Goal: Task Accomplishment & Management: Complete application form

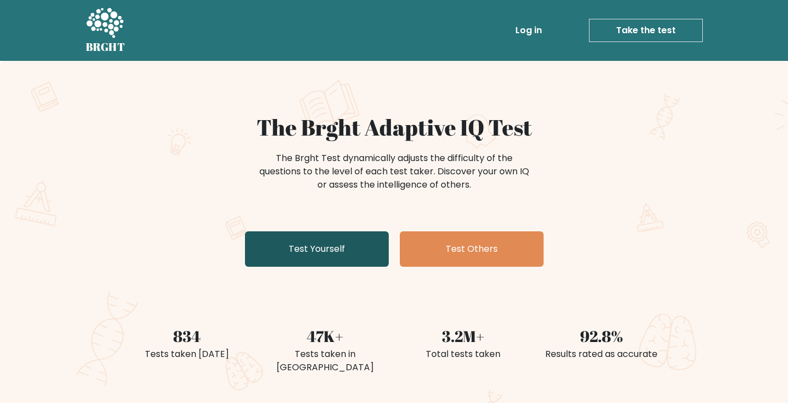
click at [337, 241] on link "Test Yourself" at bounding box center [317, 248] width 144 height 35
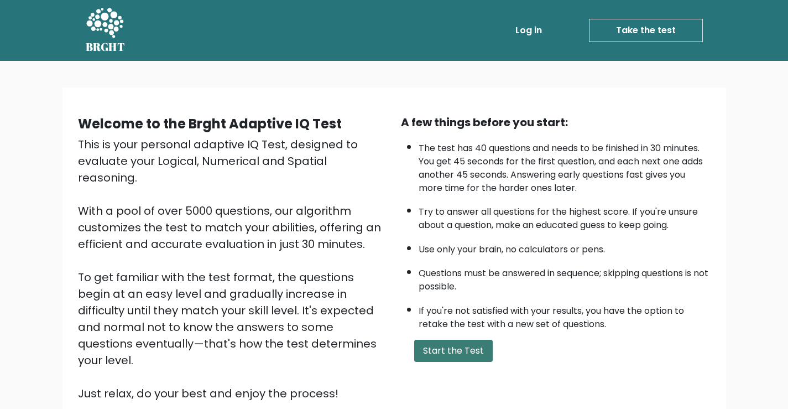
click at [466, 346] on button "Start the Test" at bounding box center [453, 351] width 79 height 22
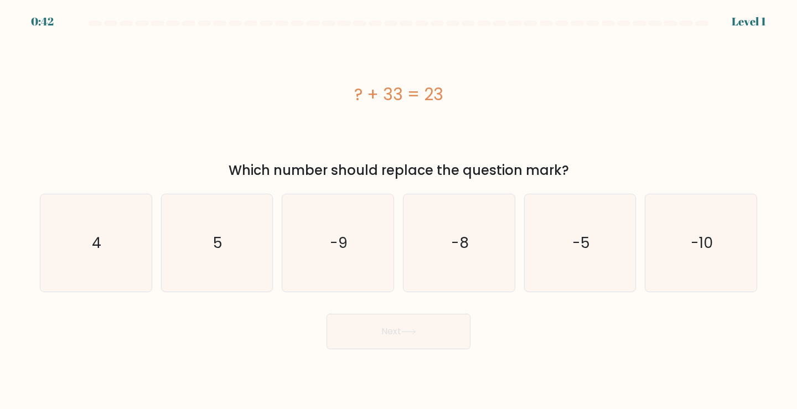
drag, startPoint x: 526, startPoint y: 86, endPoint x: 458, endPoint y: 153, distance: 95.1
click at [458, 153] on div "? + 33 = 23" at bounding box center [398, 94] width 717 height 123
drag, startPoint x: 381, startPoint y: 92, endPoint x: 445, endPoint y: 92, distance: 64.2
click at [445, 92] on div "? + 33 = 23" at bounding box center [398, 94] width 717 height 25
click at [519, 110] on div "? + 33 = 23" at bounding box center [398, 94] width 717 height 123
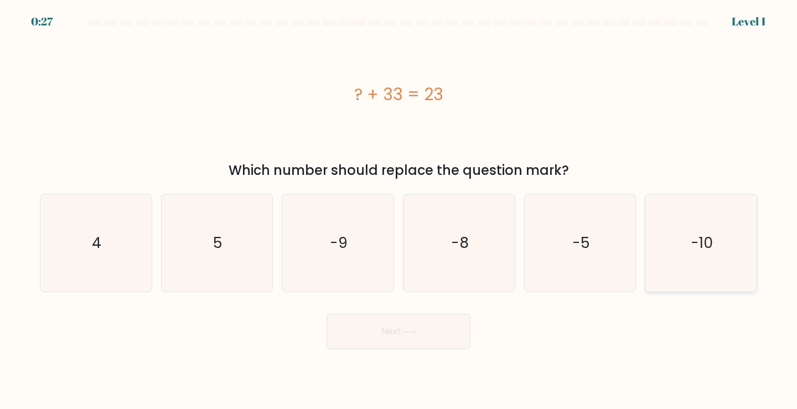
click at [710, 251] on text "-10" at bounding box center [701, 242] width 22 height 20
click at [399, 210] on input "f. -10" at bounding box center [398, 208] width 1 height 6
radio input "true"
click at [441, 342] on button "Next" at bounding box center [398, 331] width 144 height 35
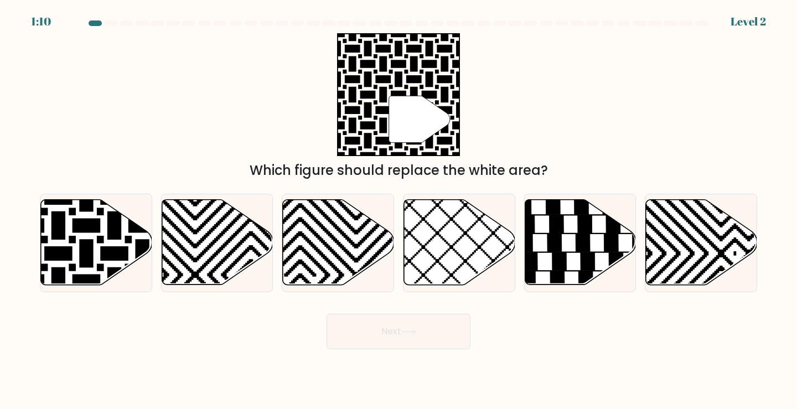
click at [440, 340] on button "Next" at bounding box center [398, 331] width 144 height 35
click at [183, 310] on div "Next" at bounding box center [398, 327] width 730 height 44
click at [88, 235] on icon at bounding box center [96, 242] width 111 height 85
click at [398, 210] on input "a." at bounding box center [398, 208] width 1 height 6
radio input "true"
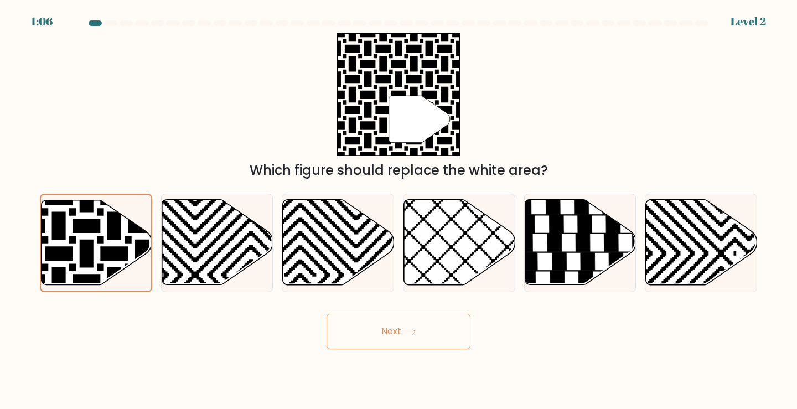
click at [407, 340] on button "Next" at bounding box center [398, 331] width 144 height 35
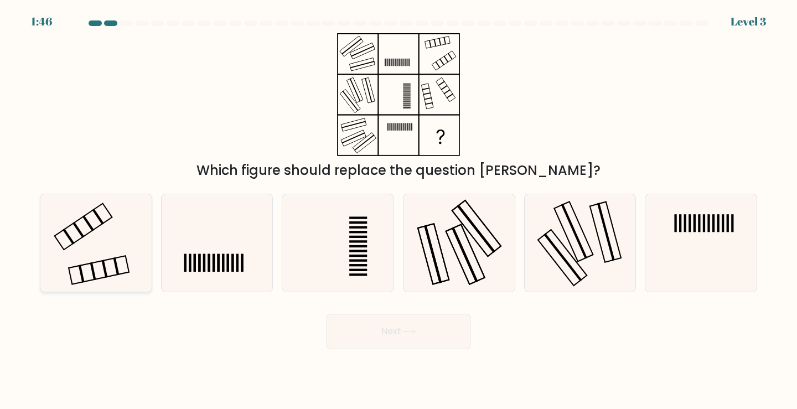
click at [145, 235] on div at bounding box center [96, 243] width 112 height 99
click at [398, 210] on input "a." at bounding box center [398, 208] width 1 height 6
radio input "true"
click at [387, 339] on button "Next" at bounding box center [398, 331] width 144 height 35
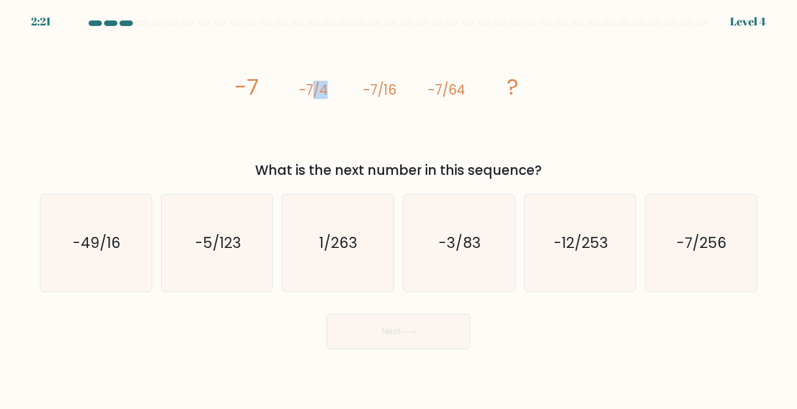
drag, startPoint x: 321, startPoint y: 85, endPoint x: 328, endPoint y: 82, distance: 7.0
click at [328, 82] on icon "image/svg+xml -7 -7/4 -7/16 -7/64 ?" at bounding box center [398, 94] width 332 height 123
click at [356, 92] on icon "image/svg+xml -7 -7/4 -7/16 -7/64 ?" at bounding box center [398, 94] width 332 height 123
drag, startPoint x: 367, startPoint y: 85, endPoint x: 383, endPoint y: 78, distance: 17.4
click at [383, 78] on icon "image/svg+xml -7 -7/4 -7/16 -7/64 ?" at bounding box center [398, 94] width 332 height 123
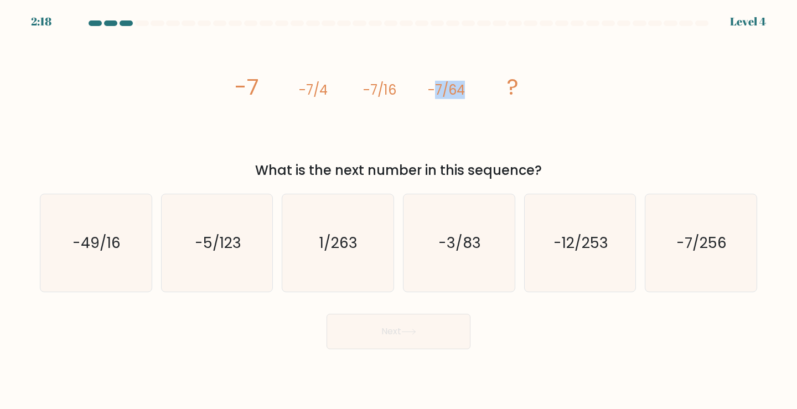
drag, startPoint x: 435, startPoint y: 85, endPoint x: 472, endPoint y: 93, distance: 38.1
click at [472, 93] on icon "image/svg+xml -7 -7/4 -7/16 -7/64 ?" at bounding box center [398, 94] width 332 height 123
click at [598, 163] on div "What is the next number in this sequence?" at bounding box center [398, 170] width 704 height 20
click at [709, 238] on text "-7/256" at bounding box center [702, 242] width 50 height 20
click at [399, 210] on input "f. -7/256" at bounding box center [398, 208] width 1 height 6
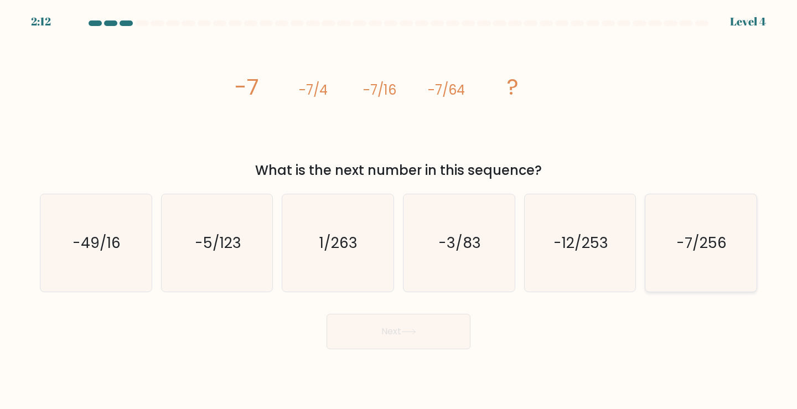
radio input "true"
click at [410, 326] on button "Next" at bounding box center [398, 331] width 144 height 35
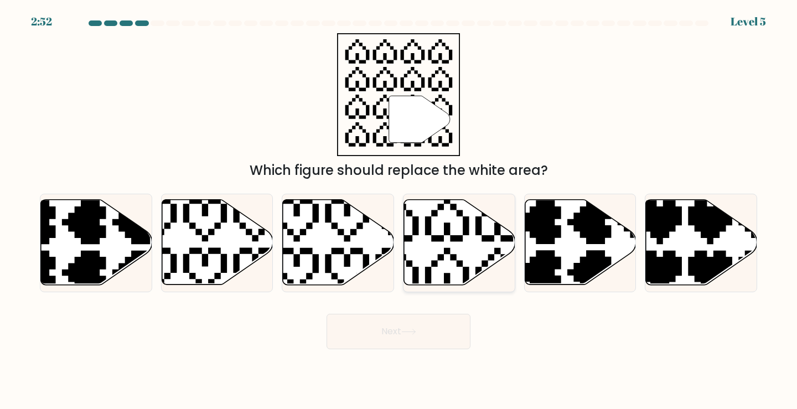
click at [433, 232] on icon at bounding box center [459, 242] width 111 height 85
click at [399, 210] on input "d." at bounding box center [398, 208] width 1 height 6
radio input "true"
click at [394, 336] on button "Next" at bounding box center [398, 331] width 144 height 35
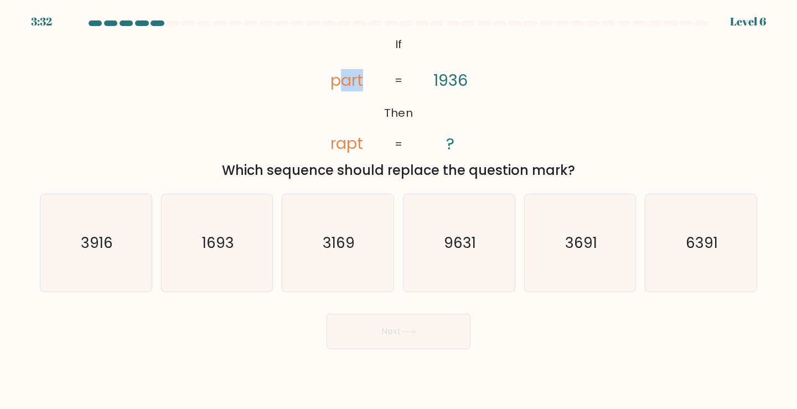
drag, startPoint x: 336, startPoint y: 77, endPoint x: 368, endPoint y: 76, distance: 32.1
click at [368, 76] on icon "@import url('https://fonts.googleapis.com/css?family=Abril+Fatface:400,100,100i…" at bounding box center [398, 94] width 199 height 123
drag, startPoint x: 402, startPoint y: 46, endPoint x: 410, endPoint y: 49, distance: 8.2
click at [410, 49] on icon "@import url('https://fonts.googleapis.com/css?family=Abril+Fatface:400,100,100i…" at bounding box center [398, 94] width 199 height 123
drag, startPoint x: 448, startPoint y: 77, endPoint x: 466, endPoint y: 81, distance: 19.1
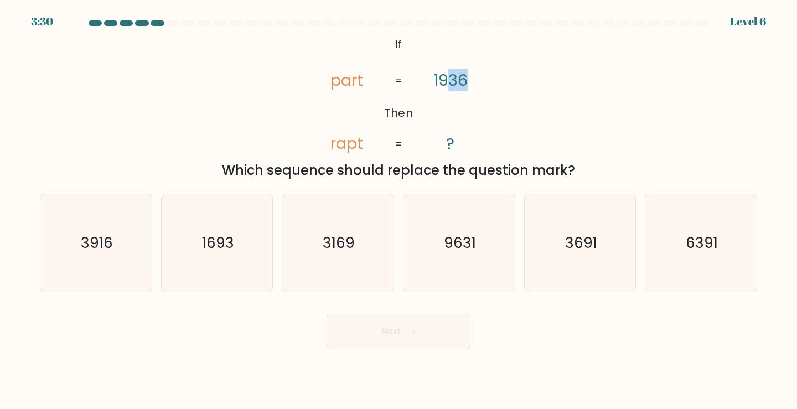
click at [466, 81] on tspan "1936" at bounding box center [450, 80] width 34 height 22
click at [464, 127] on icon "@import url('https://fonts.googleapis.com/css?family=Abril+Fatface:400,100,100i…" at bounding box center [398, 94] width 199 height 123
drag, startPoint x: 455, startPoint y: 144, endPoint x: 464, endPoint y: 145, distance: 9.5
click at [464, 145] on icon "@import url('https://fonts.googleapis.com/css?family=Abril+Fatface:400,100,100i…" at bounding box center [398, 94] width 199 height 123
drag, startPoint x: 337, startPoint y: 147, endPoint x: 366, endPoint y: 145, distance: 28.3
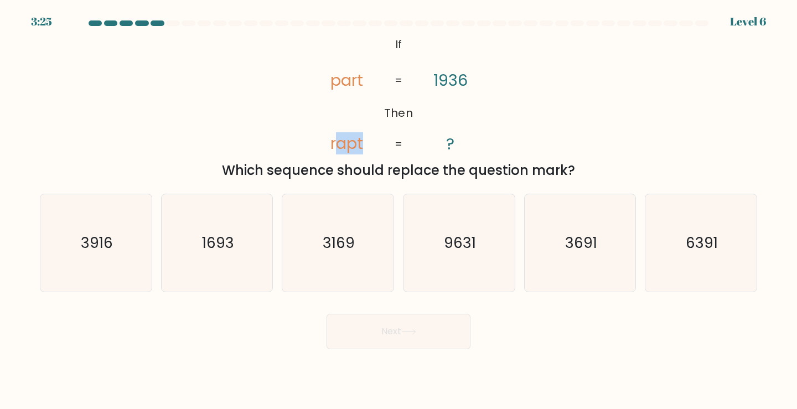
click at [366, 145] on icon "@import url('https://fonts.googleapis.com/css?family=Abril+Fatface:400,100,100i…" at bounding box center [398, 94] width 199 height 123
click at [507, 134] on div "@import url('https://fonts.googleapis.com/css?family=Abril+Fatface:400,100,100i…" at bounding box center [398, 106] width 730 height 147
click at [685, 253] on icon "6391" at bounding box center [701, 243] width 98 height 98
click at [399, 210] on input "f. 6391" at bounding box center [398, 208] width 1 height 6
radio input "true"
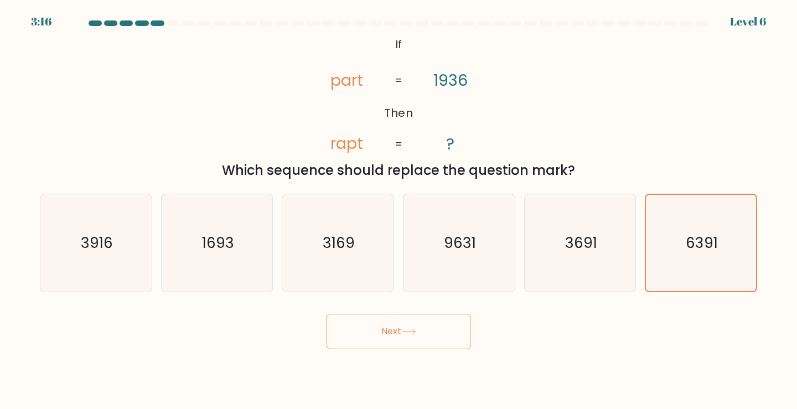
click at [357, 343] on button "Next" at bounding box center [398, 331] width 144 height 35
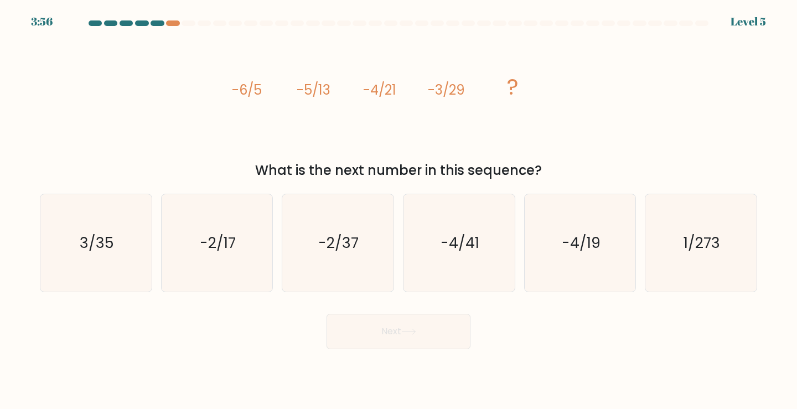
drag, startPoint x: 230, startPoint y: 87, endPoint x: 257, endPoint y: 82, distance: 27.1
click at [257, 82] on div "image/svg+xml -6/5 -5/13 -4/21 -3/29 ? What is the next number in this sequence?" at bounding box center [398, 106] width 730 height 147
click at [258, 92] on tspan "-6/5" at bounding box center [247, 90] width 30 height 18
drag, startPoint x: 299, startPoint y: 85, endPoint x: 330, endPoint y: 82, distance: 31.6
click at [330, 82] on tspan "-5/13" at bounding box center [314, 90] width 34 height 18
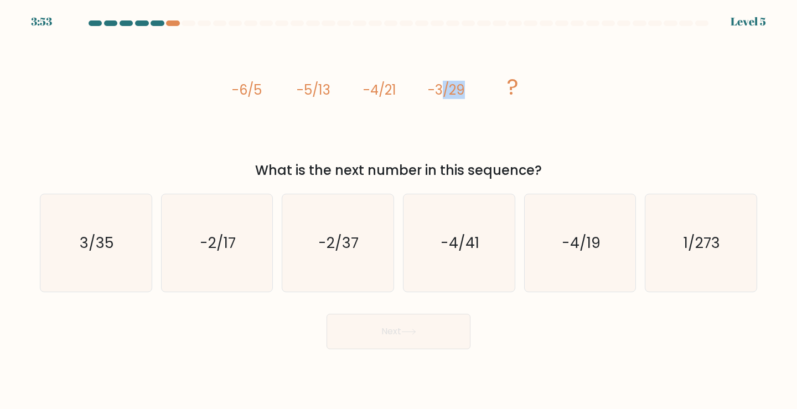
drag, startPoint x: 442, startPoint y: 89, endPoint x: 465, endPoint y: 89, distance: 23.2
click at [465, 89] on icon "image/svg+xml -6/5 -5/13 -4/21 -3/29 ?" at bounding box center [398, 94] width 332 height 123
click at [206, 247] on text "-2/17" at bounding box center [218, 242] width 36 height 20
click at [398, 210] on input "b. -2/17" at bounding box center [398, 208] width 1 height 6
radio input "true"
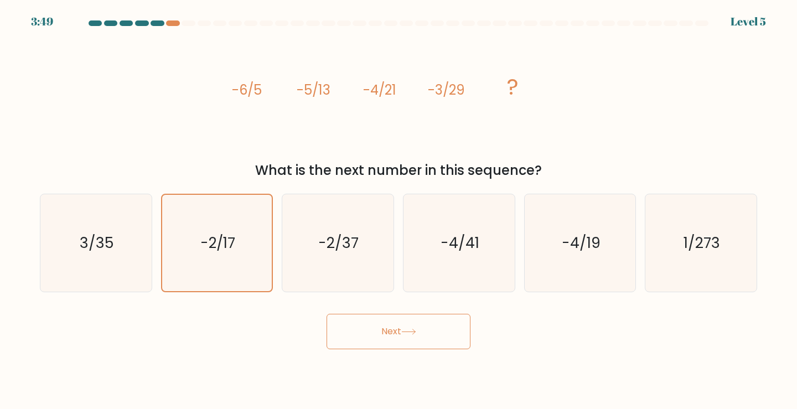
drag, startPoint x: 262, startPoint y: 89, endPoint x: 269, endPoint y: 86, distance: 7.7
click at [269, 86] on icon "image/svg+xml -6/5 -5/13 -4/21 -3/29 ?" at bounding box center [398, 94] width 332 height 123
drag, startPoint x: 327, startPoint y: 92, endPoint x: 337, endPoint y: 91, distance: 10.0
click at [337, 91] on icon "image/svg+xml -6/5 -5/13 -4/21 -3/29 ?" at bounding box center [398, 94] width 332 height 123
drag, startPoint x: 406, startPoint y: 89, endPoint x: 413, endPoint y: 89, distance: 7.2
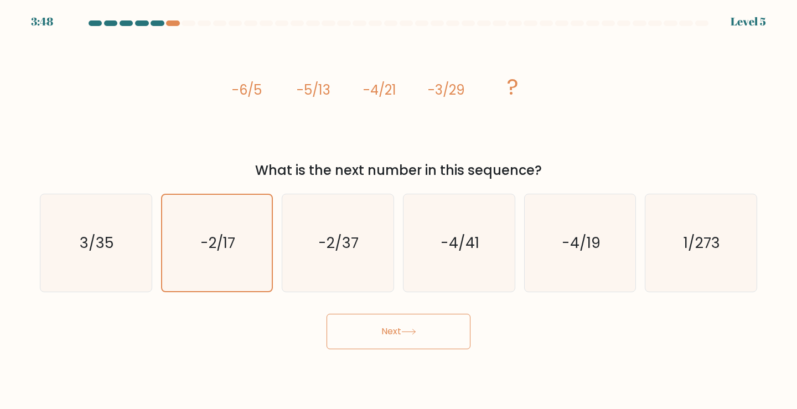
click at [413, 89] on icon "image/svg+xml -6/5 -5/13 -4/21 -3/29 ?" at bounding box center [398, 94] width 332 height 123
click at [459, 89] on tspan "-3/29" at bounding box center [446, 90] width 37 height 18
click at [332, 249] on text "-2/37" at bounding box center [339, 242] width 40 height 20
click at [398, 210] on input "c. -2/37" at bounding box center [398, 208] width 1 height 6
radio input "true"
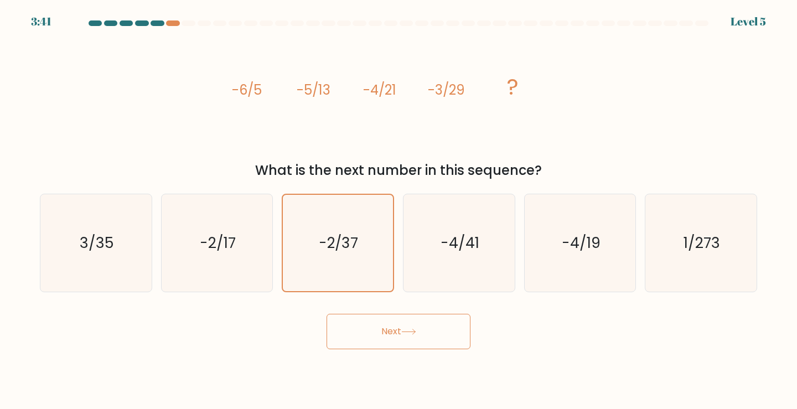
click at [394, 331] on button "Next" at bounding box center [398, 331] width 144 height 35
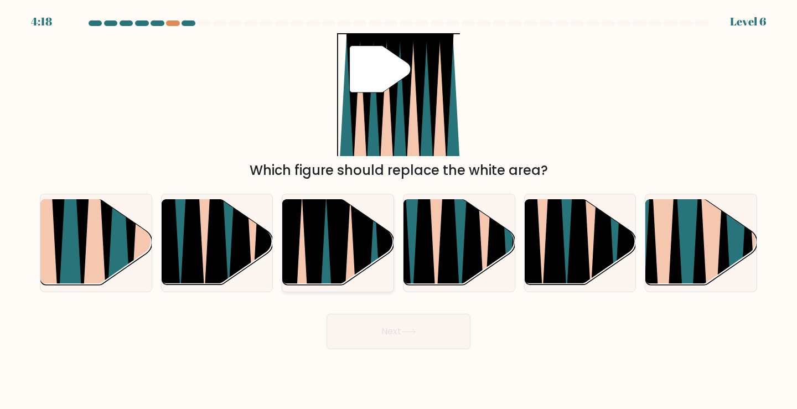
click at [340, 249] on icon at bounding box center [338, 289] width 25 height 222
click at [398, 210] on input "c." at bounding box center [398, 208] width 1 height 6
radio input "true"
click at [399, 330] on button "Next" at bounding box center [398, 331] width 144 height 35
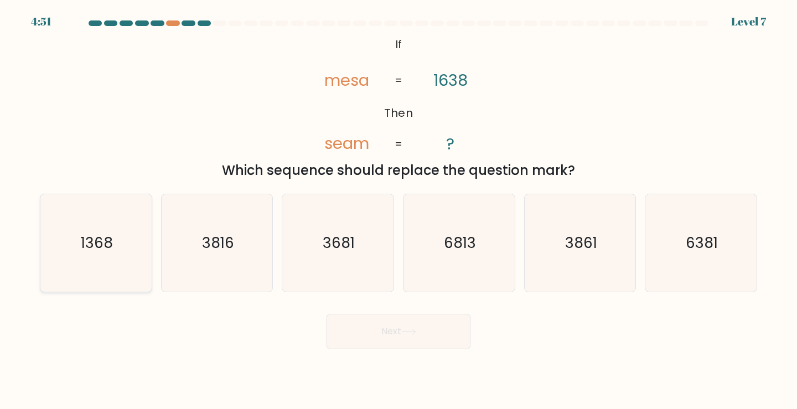
click at [109, 237] on text "1368" at bounding box center [97, 242] width 32 height 20
click at [398, 210] on input "a. 1368" at bounding box center [398, 208] width 1 height 6
radio input "true"
click at [670, 248] on icon "6381" at bounding box center [701, 243] width 98 height 98
click at [399, 210] on input "f. 6381" at bounding box center [398, 208] width 1 height 6
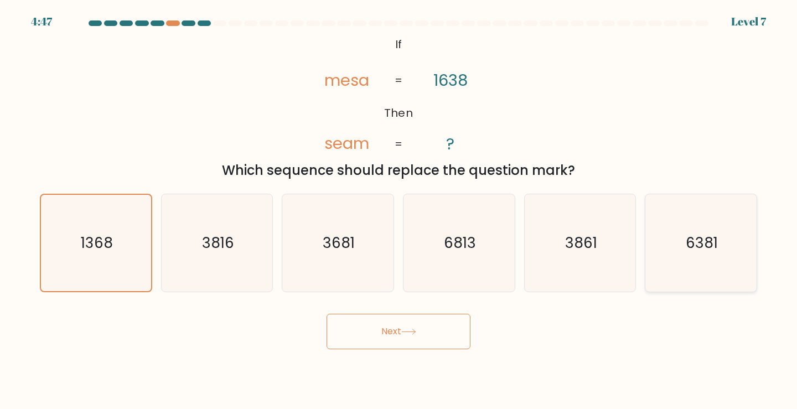
radio input "true"
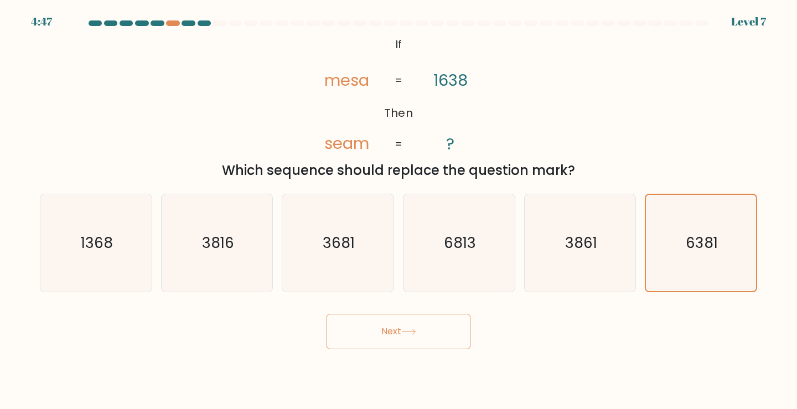
click at [399, 326] on button "Next" at bounding box center [398, 331] width 144 height 35
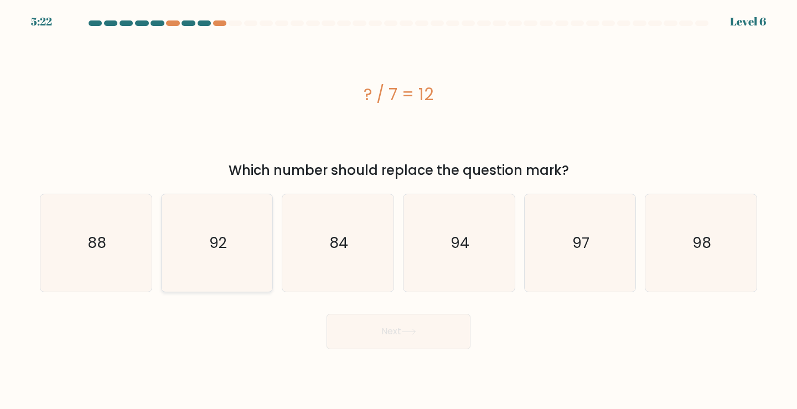
click at [217, 250] on text "92" at bounding box center [218, 242] width 18 height 20
click at [398, 210] on input "b. 92" at bounding box center [398, 208] width 1 height 6
radio input "true"
click at [382, 333] on button "Next" at bounding box center [398, 331] width 144 height 35
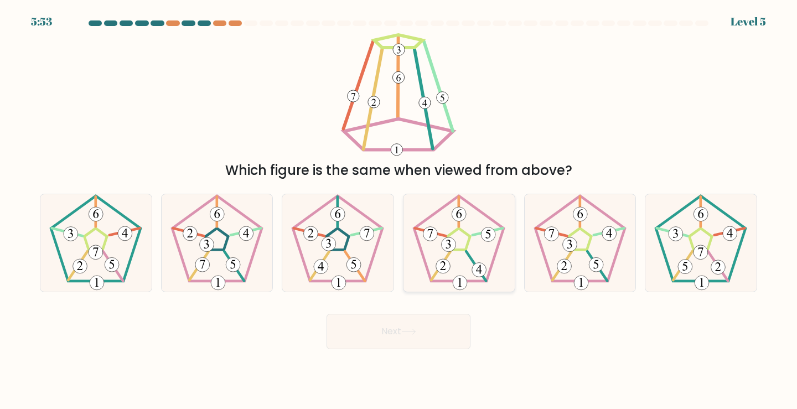
click at [481, 236] on 540 at bounding box center [488, 234] width 14 height 14
click at [399, 210] on input "d." at bounding box center [398, 208] width 1 height 6
radio input "true"
click at [412, 330] on icon at bounding box center [408, 332] width 15 height 6
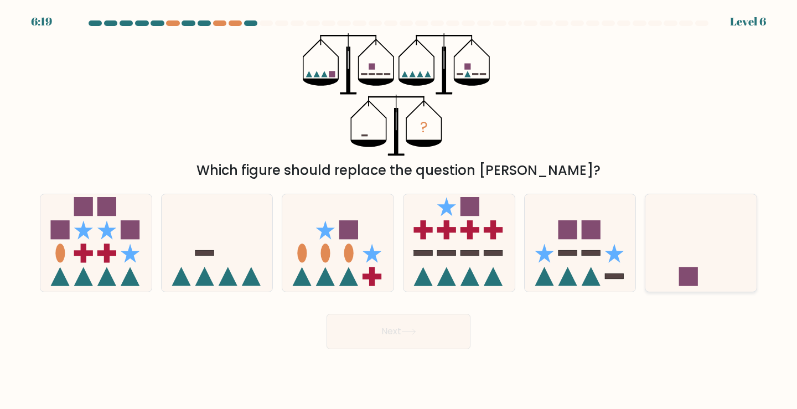
click at [693, 268] on rect at bounding box center [688, 276] width 19 height 19
click at [399, 210] on input "f." at bounding box center [398, 208] width 1 height 6
radio input "true"
click at [425, 331] on button "Next" at bounding box center [398, 331] width 144 height 35
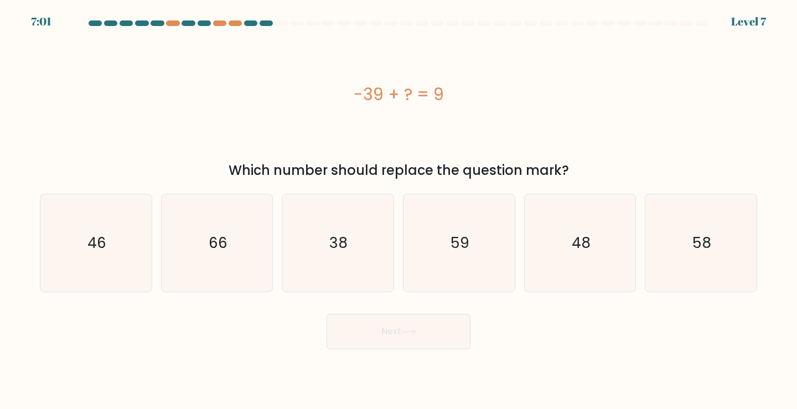
drag, startPoint x: 387, startPoint y: 97, endPoint x: 414, endPoint y: 90, distance: 28.2
click at [414, 90] on div "-39 + ? = 9" at bounding box center [398, 94] width 717 height 25
click at [517, 77] on div "-39 + ? = 9" at bounding box center [398, 94] width 717 height 123
drag, startPoint x: 377, startPoint y: 86, endPoint x: 370, endPoint y: 87, distance: 7.3
click at [370, 87] on div "-39 + ? = 9" at bounding box center [398, 94] width 717 height 25
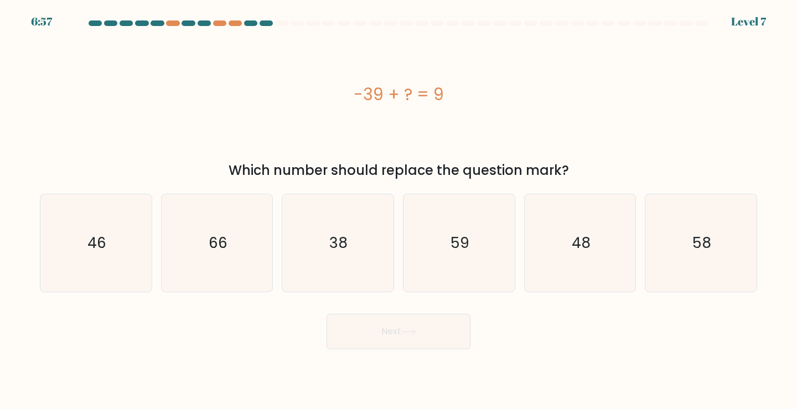
click at [465, 66] on div "-39 + ? = 9" at bounding box center [398, 94] width 717 height 123
click at [320, 238] on icon "38" at bounding box center [338, 243] width 98 height 98
click at [398, 210] on input "c. 38" at bounding box center [398, 208] width 1 height 6
radio input "true"
click at [379, 340] on button "Next" at bounding box center [398, 331] width 144 height 35
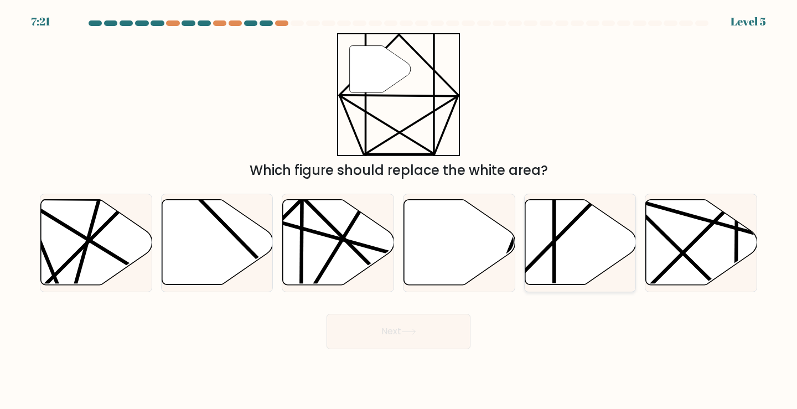
click at [556, 233] on icon at bounding box center [579, 242] width 111 height 85
click at [399, 210] on input "e." at bounding box center [398, 208] width 1 height 6
radio input "true"
click at [410, 329] on icon at bounding box center [408, 332] width 15 height 6
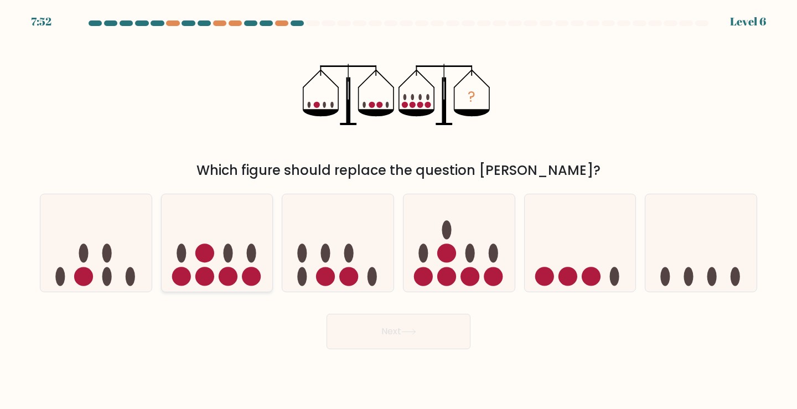
click at [223, 267] on icon at bounding box center [217, 243] width 111 height 92
click at [398, 210] on input "b." at bounding box center [398, 208] width 1 height 6
radio input "true"
click at [397, 332] on button "Next" at bounding box center [398, 331] width 144 height 35
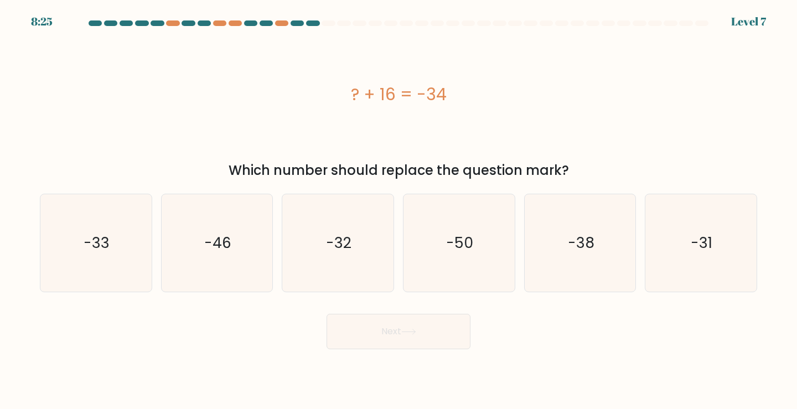
drag, startPoint x: 380, startPoint y: 92, endPoint x: 394, endPoint y: 89, distance: 14.8
click at [394, 89] on div "? + 16 = -34" at bounding box center [398, 94] width 717 height 25
click at [631, 126] on div "? + 16 = -34" at bounding box center [398, 94] width 717 height 123
click at [231, 239] on icon "-46" at bounding box center [217, 243] width 98 height 98
click at [398, 210] on input "b. -46" at bounding box center [398, 208] width 1 height 6
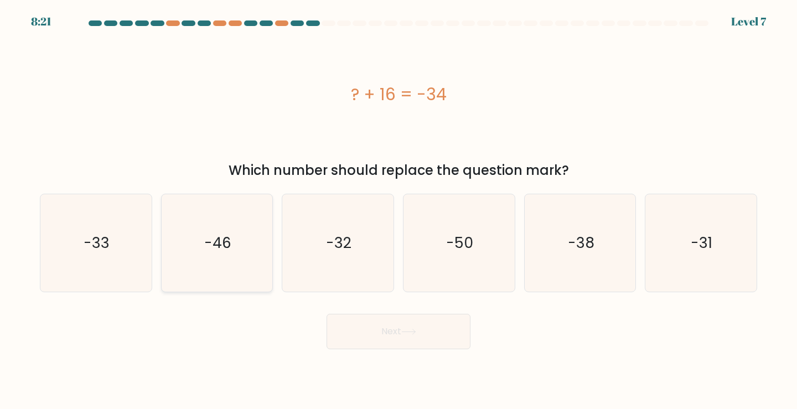
radio input "true"
click at [386, 318] on button "Next" at bounding box center [398, 331] width 144 height 35
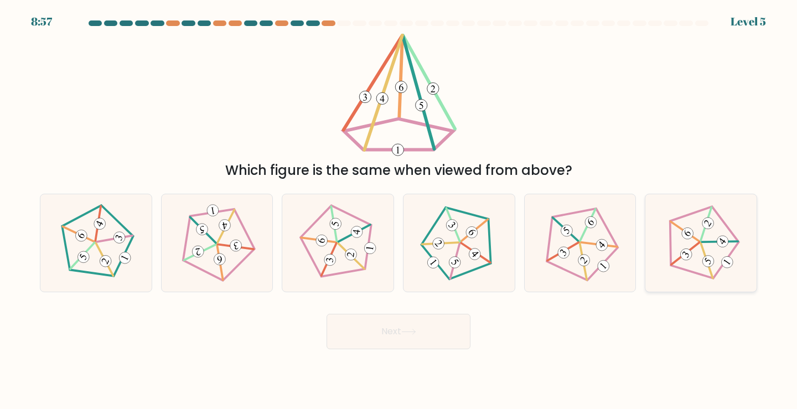
click at [715, 250] on icon at bounding box center [701, 243] width 78 height 78
click at [399, 210] on input "f." at bounding box center [398, 208] width 1 height 6
radio input "true"
click at [436, 340] on button "Next" at bounding box center [398, 331] width 144 height 35
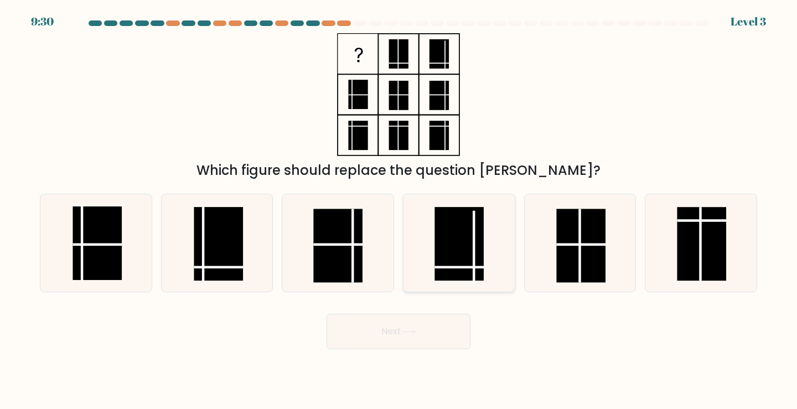
click at [491, 268] on icon at bounding box center [459, 243] width 98 height 98
click at [399, 210] on input "d." at bounding box center [398, 208] width 1 height 6
radio input "true"
click at [399, 326] on button "Next" at bounding box center [398, 331] width 144 height 35
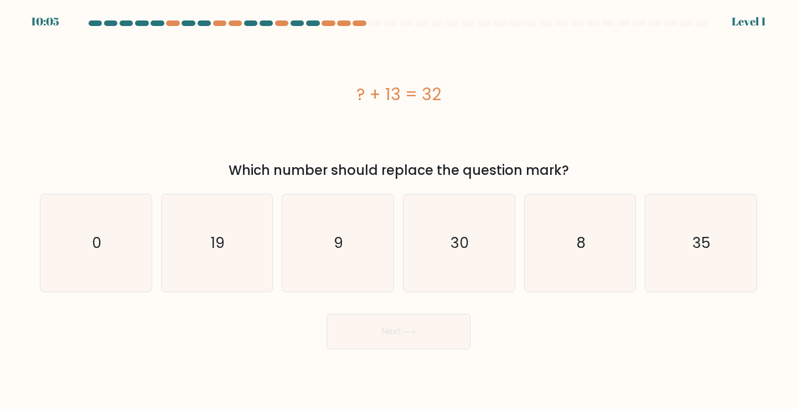
drag, startPoint x: 400, startPoint y: 94, endPoint x: 442, endPoint y: 84, distance: 43.2
click at [442, 84] on div "? + 13 = 32" at bounding box center [398, 94] width 717 height 25
click at [546, 91] on div "? + 13 = 32" at bounding box center [398, 94] width 717 height 25
click at [545, 136] on div "? + 13 = 32" at bounding box center [398, 94] width 717 height 123
click at [392, 87] on div "? + 13 = 32" at bounding box center [398, 94] width 717 height 25
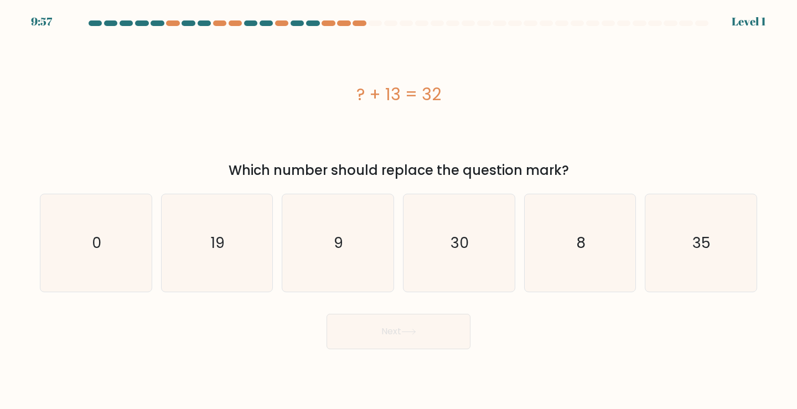
click at [392, 87] on div "? + 13 = 32" at bounding box center [398, 94] width 717 height 25
click at [583, 114] on div "? + 13 = 32" at bounding box center [398, 94] width 717 height 123
click at [467, 172] on div "Which number should replace the question mark?" at bounding box center [398, 170] width 704 height 20
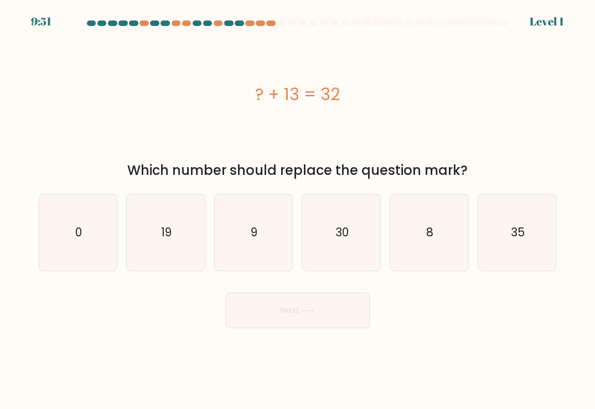
drag, startPoint x: 368, startPoint y: 90, endPoint x: 248, endPoint y: 102, distance: 121.2
click at [248, 101] on div "? + 13 = 32" at bounding box center [298, 94] width 518 height 25
copy div "? + 13 = 32"
click at [514, 138] on div "? + 13 = 32" at bounding box center [298, 94] width 518 height 123
click at [174, 220] on icon "19" at bounding box center [165, 232] width 76 height 76
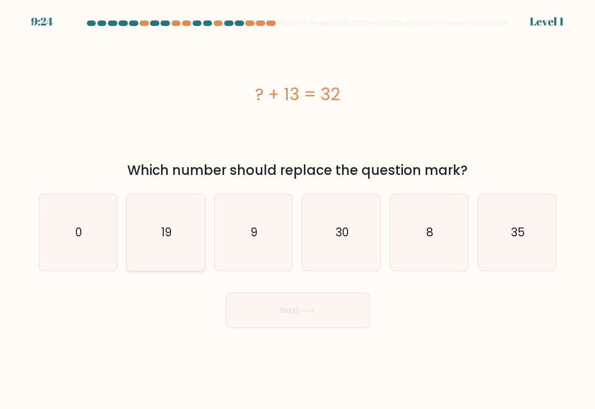
click at [298, 210] on input "b. 19" at bounding box center [298, 208] width 1 height 6
radio input "true"
click at [284, 306] on button "Next" at bounding box center [298, 310] width 144 height 35
click at [272, 321] on button "Next" at bounding box center [298, 310] width 144 height 35
click at [367, 124] on div "? + 13 = 32" at bounding box center [298, 94] width 518 height 123
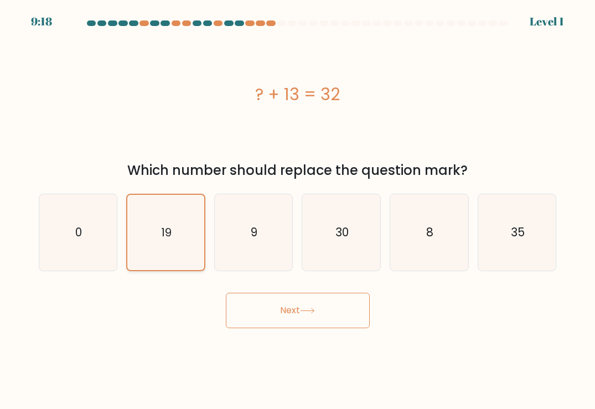
click at [198, 225] on icon "19" at bounding box center [165, 232] width 75 height 75
click at [298, 210] on input "b. 19" at bounding box center [298, 208] width 1 height 6
click at [288, 313] on button "Next" at bounding box center [298, 310] width 144 height 35
click at [269, 236] on icon "9" at bounding box center [253, 232] width 76 height 76
click at [298, 210] on input "c. 9" at bounding box center [298, 208] width 1 height 6
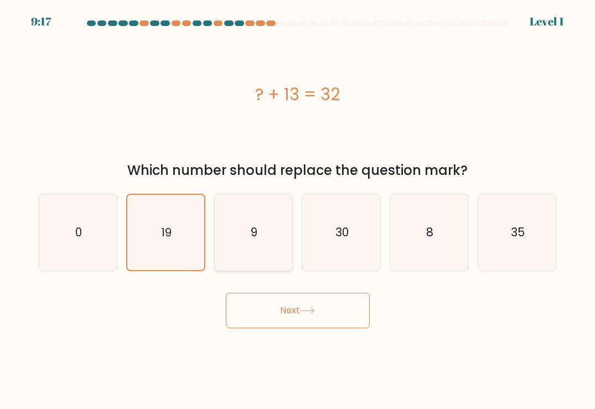
radio input "true"
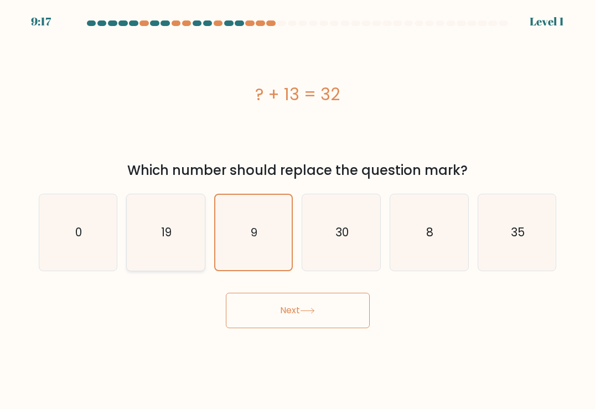
click at [188, 246] on icon "19" at bounding box center [165, 232] width 76 height 76
click at [298, 210] on input "b. 19" at bounding box center [298, 208] width 1 height 6
radio input "true"
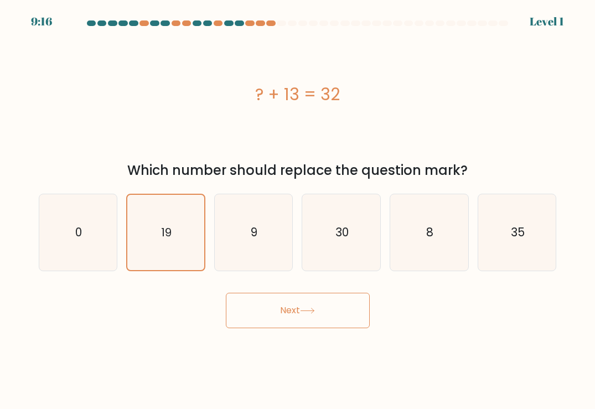
click at [303, 308] on button "Next" at bounding box center [298, 310] width 144 height 35
click at [306, 313] on icon at bounding box center [307, 311] width 15 height 6
drag, startPoint x: 277, startPoint y: 354, endPoint x: 236, endPoint y: 349, distance: 41.2
click at [274, 355] on body "9:15 Level 1 a." at bounding box center [297, 204] width 595 height 409
click at [228, 347] on body "9:15 Level 1 a." at bounding box center [297, 204] width 595 height 409
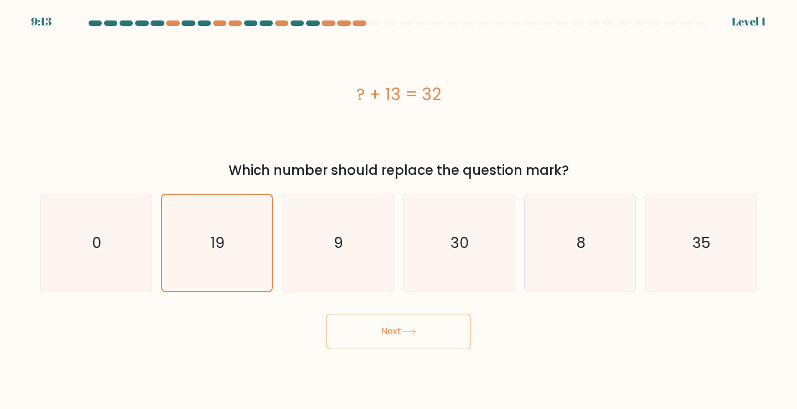
drag, startPoint x: 391, startPoint y: 325, endPoint x: 388, endPoint y: 339, distance: 14.1
click at [392, 326] on button "Next" at bounding box center [398, 331] width 144 height 35
click at [389, 342] on button "Next" at bounding box center [398, 331] width 144 height 35
click at [323, 223] on icon "9" at bounding box center [338, 243] width 98 height 98
click at [398, 210] on input "c. 9" at bounding box center [398, 208] width 1 height 6
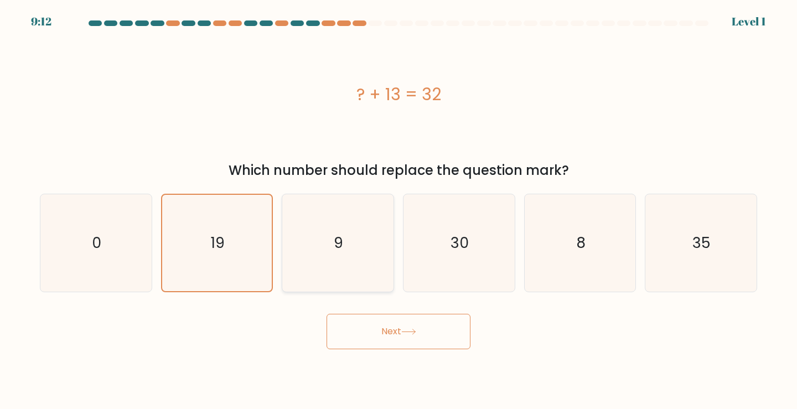
radio input "true"
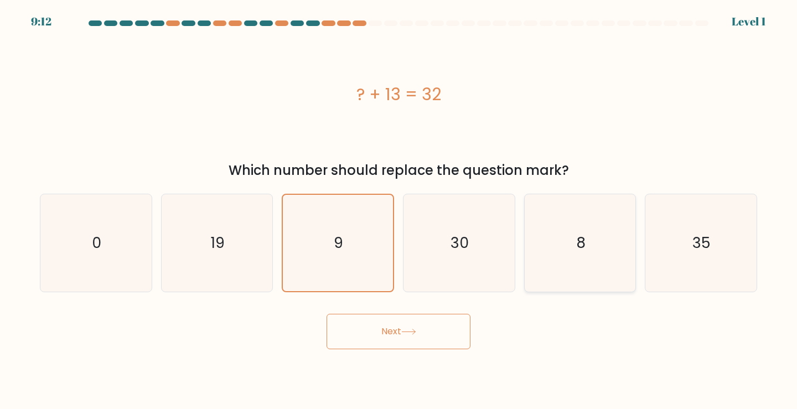
click at [625, 238] on icon "8" at bounding box center [580, 243] width 98 height 98
click at [399, 210] on input "e. 8" at bounding box center [398, 208] width 1 height 6
radio input "true"
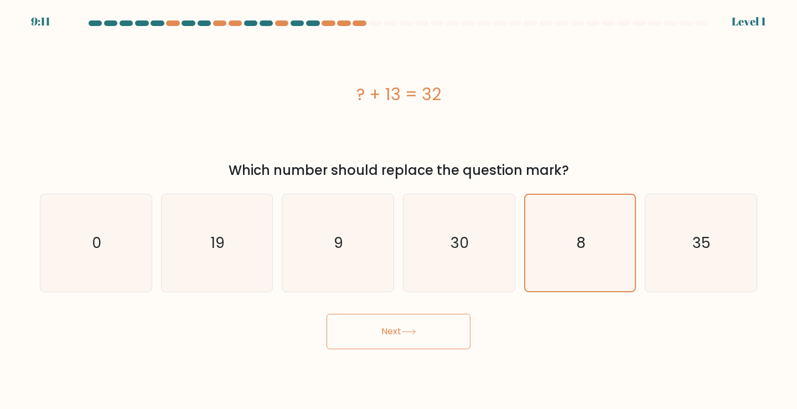
click at [358, 335] on button "Next" at bounding box center [398, 331] width 144 height 35
click at [231, 243] on icon "19" at bounding box center [217, 243] width 98 height 98
click at [398, 210] on input "b. 19" at bounding box center [398, 208] width 1 height 6
radio input "true"
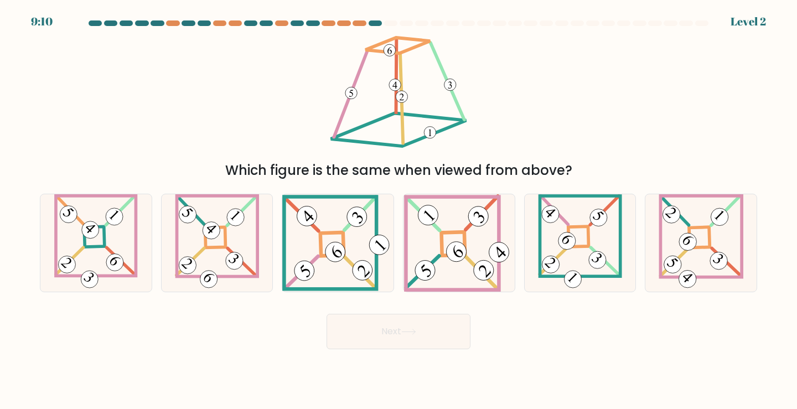
click at [362, 326] on button "Next" at bounding box center [398, 331] width 144 height 35
click at [523, 130] on div "Which figure is the same when viewed from above?" at bounding box center [398, 106] width 730 height 147
click at [364, 212] on 839 at bounding box center [357, 217] width 28 height 28
click at [398, 210] on input "c." at bounding box center [398, 208] width 1 height 6
radio input "true"
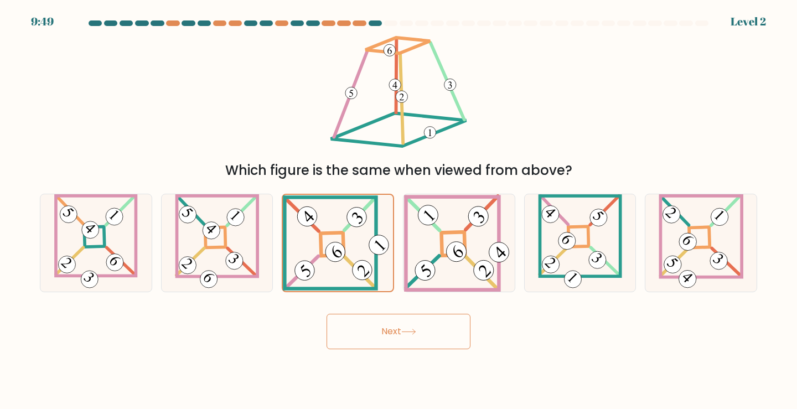
click at [386, 325] on button "Next" at bounding box center [398, 331] width 144 height 35
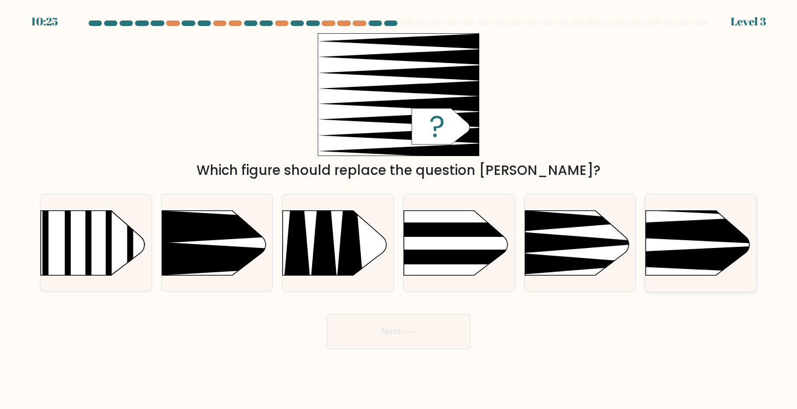
click at [700, 247] on rect at bounding box center [621, 186] width 289 height 220
click at [399, 210] on input "f." at bounding box center [398, 208] width 1 height 6
radio input "true"
click at [424, 330] on button "Next" at bounding box center [398, 331] width 144 height 35
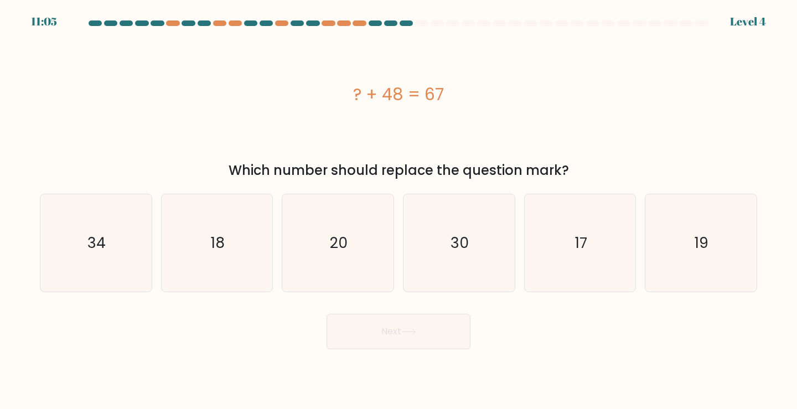
click at [430, 97] on div "? + 48 = 67" at bounding box center [398, 94] width 717 height 25
copy div "? + 48 = 67"
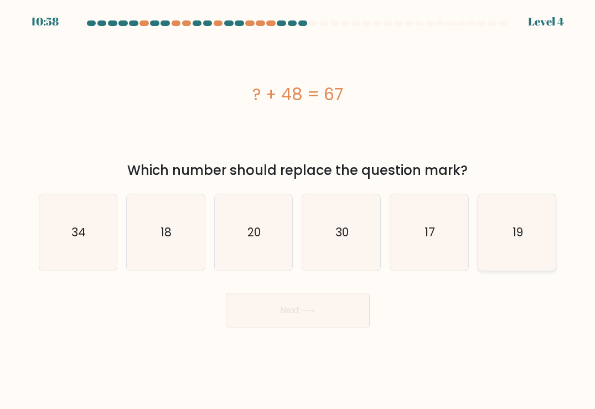
click at [503, 216] on icon "19" at bounding box center [517, 232] width 76 height 76
click at [298, 210] on input "f. 19" at bounding box center [298, 208] width 1 height 6
radio input "true"
click at [348, 311] on button "Next" at bounding box center [298, 310] width 144 height 35
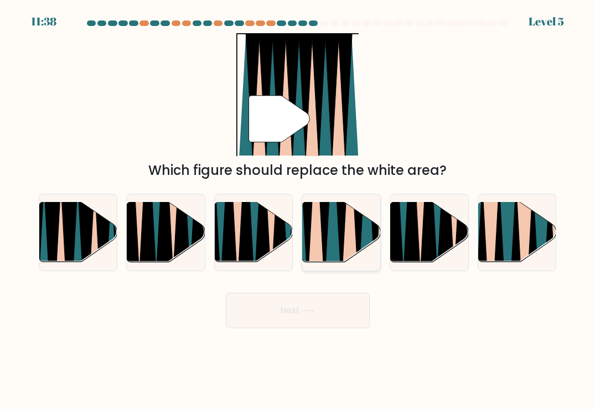
click at [331, 238] on icon at bounding box center [332, 200] width 17 height 155
click at [298, 210] on input "d." at bounding box center [298, 208] width 1 height 6
radio input "true"
click at [290, 311] on button "Next" at bounding box center [298, 310] width 144 height 35
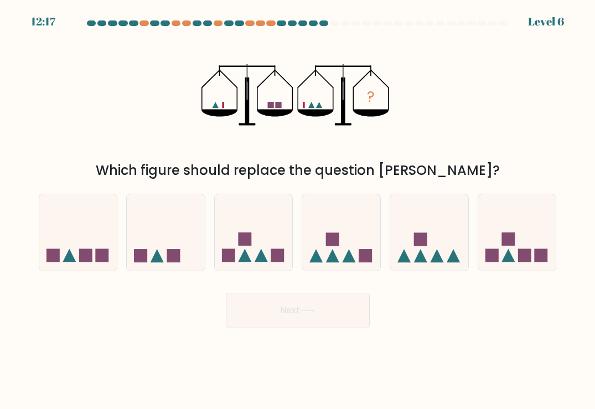
click at [360, 101] on icon "?" at bounding box center [296, 94] width 191 height 123
drag, startPoint x: 431, startPoint y: 95, endPoint x: 425, endPoint y: 97, distance: 6.5
click at [431, 95] on div "? Which figure should replace the question mark?" at bounding box center [297, 106] width 531 height 147
click at [426, 76] on div "? Which figure should replace the question mark?" at bounding box center [297, 106] width 531 height 147
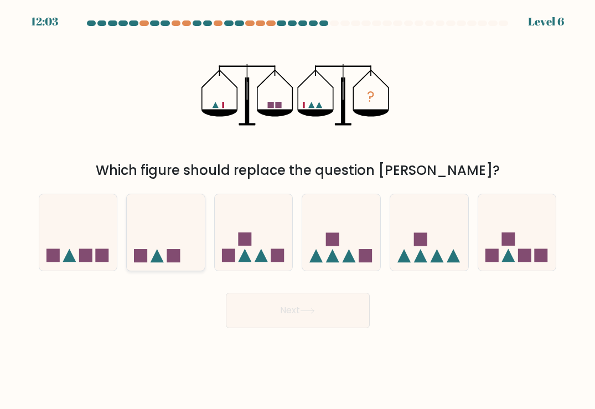
click at [157, 245] on icon at bounding box center [166, 232] width 78 height 65
click at [298, 210] on input "b." at bounding box center [298, 208] width 1 height 6
radio input "true"
click at [353, 309] on button "Next" at bounding box center [298, 310] width 144 height 35
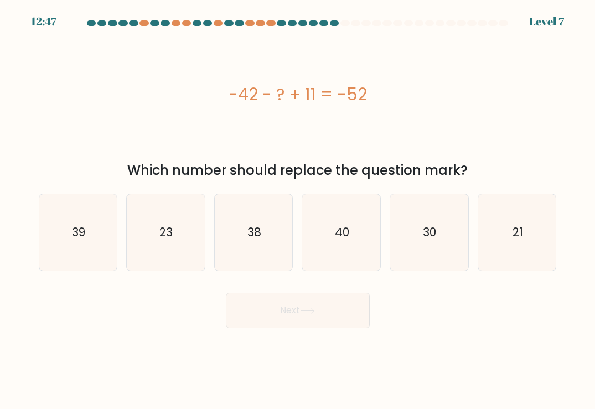
click at [278, 92] on div "-42 - ? + 11 = -52" at bounding box center [298, 94] width 518 height 25
copy div "-42 - ? + 11 = -52"
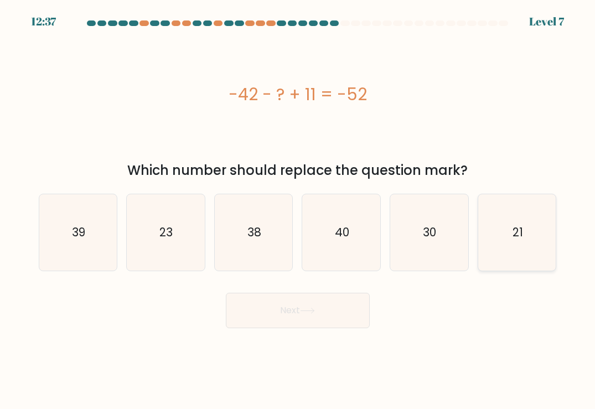
click at [508, 241] on icon "21" at bounding box center [517, 232] width 76 height 76
click at [298, 210] on input "f. 21" at bounding box center [298, 208] width 1 height 6
radio input "true"
click at [299, 313] on button "Next" at bounding box center [298, 310] width 144 height 35
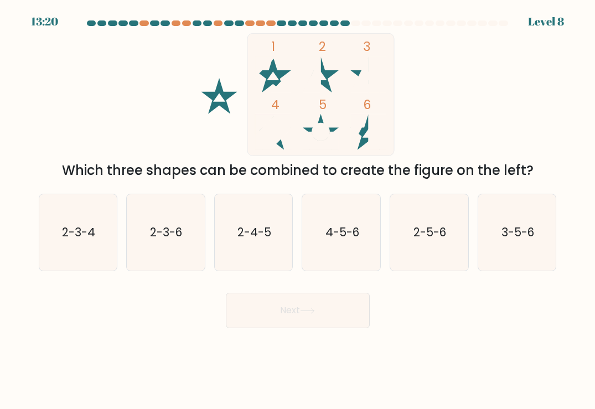
click at [304, 312] on icon at bounding box center [307, 311] width 15 height 6
click at [438, 139] on icon "1 2 3 4 5 6" at bounding box center [298, 94] width 298 height 123
drag, startPoint x: 226, startPoint y: 90, endPoint x: 256, endPoint y: 95, distance: 30.2
click at [256, 95] on icon "1 2 3 4 5 6" at bounding box center [298, 94] width 298 height 123
click at [231, 95] on icon at bounding box center [219, 96] width 36 height 36
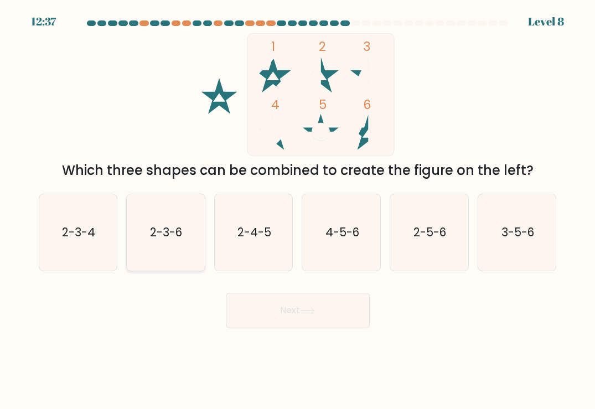
click at [198, 240] on icon "2-3-6" at bounding box center [165, 232] width 76 height 76
click at [298, 210] on input "b. 2-3-6" at bounding box center [298, 208] width 1 height 6
radio input "true"
click at [295, 334] on body "12:36 Level 8" at bounding box center [297, 204] width 595 height 409
click at [301, 316] on button "Next" at bounding box center [298, 310] width 144 height 35
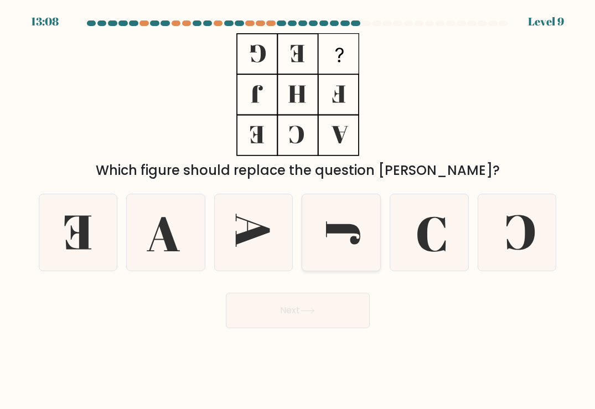
click at [340, 218] on icon at bounding box center [341, 232] width 76 height 76
click at [298, 210] on input "d." at bounding box center [298, 208] width 1 height 6
radio input "true"
click at [316, 320] on button "Next" at bounding box center [298, 310] width 144 height 35
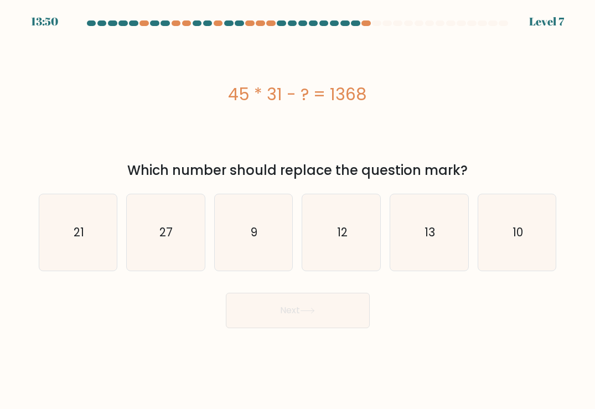
click at [301, 90] on div "45 * 31 - ? = 1368" at bounding box center [298, 94] width 518 height 25
copy div "45 * 31 - ? = 1368"
click at [417, 111] on div "45 * 31 - ? = 1368" at bounding box center [298, 94] width 518 height 123
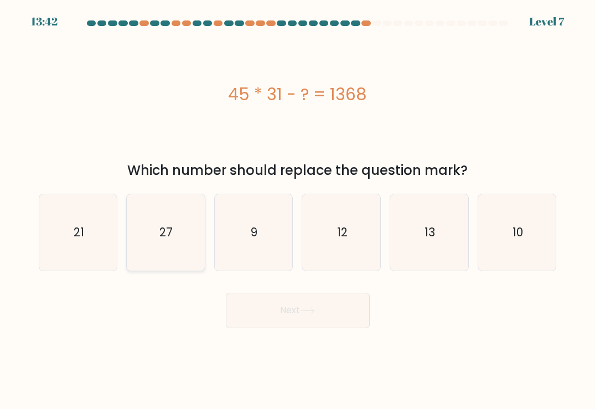
click at [165, 233] on text "27" at bounding box center [166, 232] width 13 height 16
click at [298, 210] on input "b. 27" at bounding box center [298, 208] width 1 height 6
radio input "true"
click at [297, 304] on button "Next" at bounding box center [298, 310] width 144 height 35
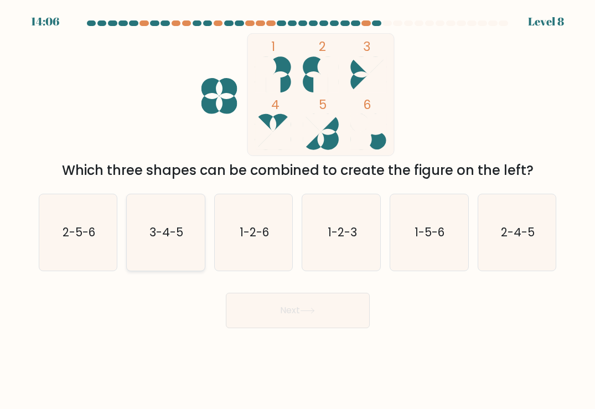
click at [167, 228] on text "3-4-5" at bounding box center [166, 232] width 34 height 16
click at [298, 210] on input "b. 3-4-5" at bounding box center [298, 208] width 1 height 6
radio input "true"
click at [261, 309] on button "Next" at bounding box center [298, 310] width 144 height 35
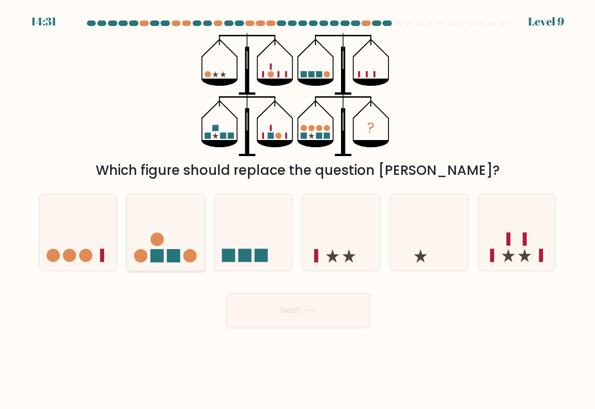
click at [174, 241] on icon at bounding box center [166, 232] width 78 height 65
click at [298, 210] on input "b." at bounding box center [298, 208] width 1 height 6
radio input "true"
click at [286, 308] on button "Next" at bounding box center [298, 310] width 144 height 35
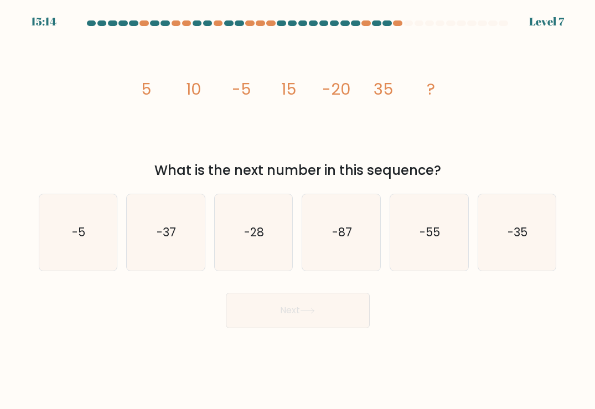
click at [299, 91] on icon "image/svg+xml 5 10 -5 15 -20 35 ?" at bounding box center [298, 94] width 332 height 123
click at [300, 91] on icon "image/svg+xml 5 10 -5 15 -20 35 ?" at bounding box center [298, 94] width 332 height 123
click at [301, 91] on icon "image/svg+xml 5 10 -5 15 -20 35 ?" at bounding box center [298, 94] width 332 height 123
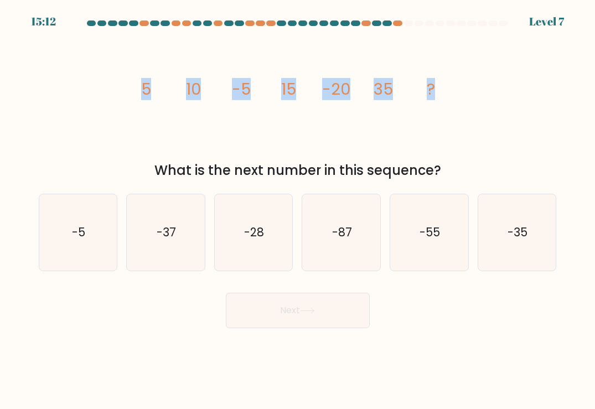
drag, startPoint x: 469, startPoint y: 92, endPoint x: 74, endPoint y: 98, distance: 395.0
click at [74, 98] on div "image/svg+xml 5 10 -5 15 -20 35 ? What is the next number in this sequence?" at bounding box center [297, 106] width 531 height 147
copy g "5 10 -5 15 -20 35 ?"
click at [492, 133] on div "image/svg+xml 5 10 -5 15 -20 35 ? What is the next number in this sequence?" at bounding box center [297, 106] width 531 height 147
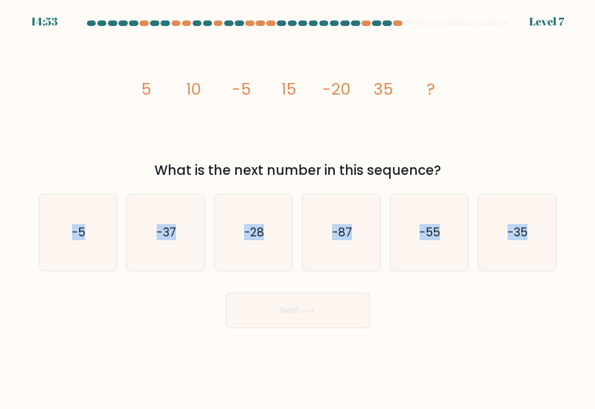
drag, startPoint x: 566, startPoint y: 225, endPoint x: 23, endPoint y: 230, distance: 542.7
click at [23, 230] on form at bounding box center [297, 174] width 595 height 308
copy div "-5 b. -37 c. -28 d. -87 e. -55 f. -35"
click at [470, 315] on div "Next" at bounding box center [297, 306] width 531 height 44
click at [362, 238] on icon "-87" at bounding box center [341, 232] width 76 height 76
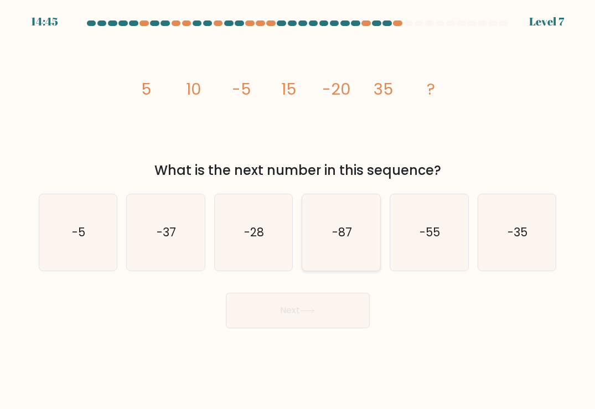
click at [298, 210] on input "d. -87" at bounding box center [298, 208] width 1 height 6
radio input "true"
click at [308, 308] on icon at bounding box center [307, 311] width 15 height 6
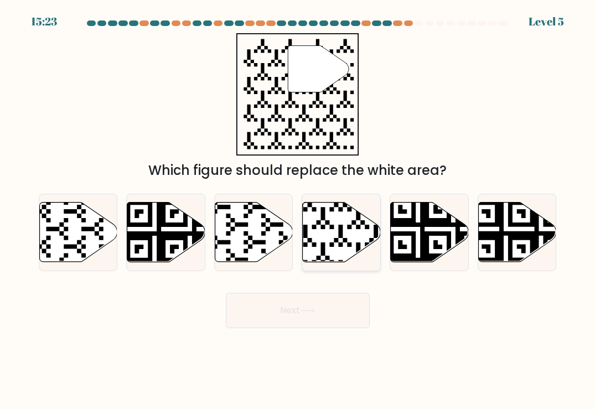
click at [348, 238] on icon at bounding box center [342, 232] width 78 height 60
click at [298, 210] on input "d." at bounding box center [298, 208] width 1 height 6
radio input "true"
click at [299, 306] on button "Next" at bounding box center [298, 310] width 144 height 35
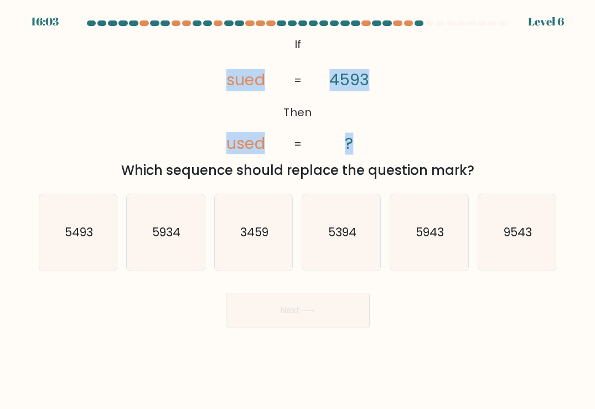
drag, startPoint x: 374, startPoint y: 137, endPoint x: 213, endPoint y: 36, distance: 190.2
click at [213, 36] on icon "@import url('https://fonts.googleapis.com/css?family=Abril+Fatface:400,100,100i…" at bounding box center [297, 94] width 199 height 123
copy icon "sued used 4593 ?"
click at [463, 119] on div "@import url('https://fonts.googleapis.com/css?family=Abril+Fatface:400,100,100i…" at bounding box center [297, 106] width 531 height 147
drag, startPoint x: 379, startPoint y: 138, endPoint x: 180, endPoint y: 83, distance: 206.2
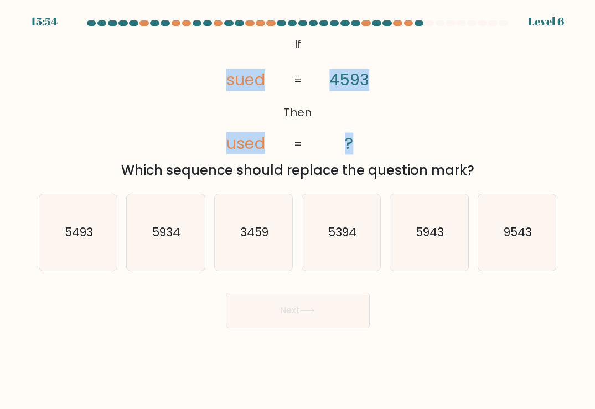
click at [180, 83] on div "@import url('https://fonts.googleapis.com/css?family=Abril+Fatface:400,100,100i…" at bounding box center [297, 106] width 531 height 147
copy icon "sued used 4593 ?"
click at [539, 145] on div "@import url('https://fonts.googleapis.com/css?family=Abril+Fatface:400,100,100i…" at bounding box center [297, 106] width 531 height 147
click at [103, 238] on icon "5493" at bounding box center [78, 232] width 76 height 76
click at [298, 210] on input "a. 5493" at bounding box center [298, 208] width 1 height 6
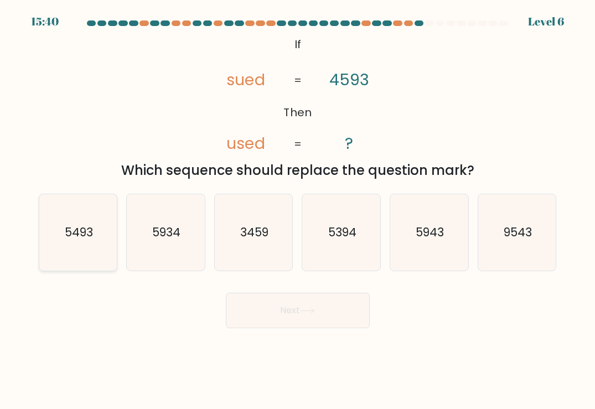
radio input "true"
click at [334, 310] on button "Next" at bounding box center [298, 310] width 144 height 35
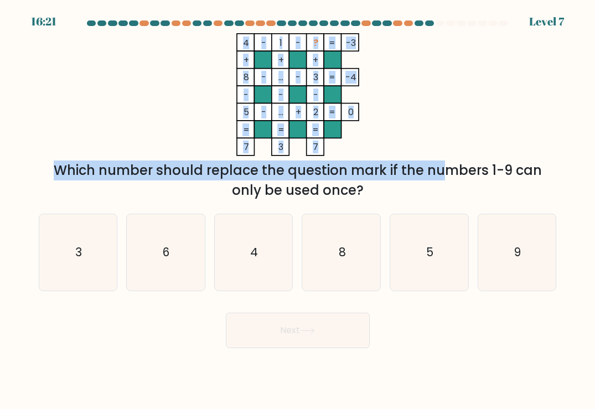
drag, startPoint x: 347, startPoint y: 158, endPoint x: 246, endPoint y: 98, distance: 118.0
click at [242, 90] on div "4 - 1 - ? -3 + + + 8 - ... - 3 -4 - - - 5 - ... + 2 = 0 = = = = 7 3 7 = Which n…" at bounding box center [297, 116] width 531 height 167
click at [341, 140] on icon "4 - 1 - ? -3 + + + 8 - ... - 3 -4 - - - 5 - ... + 2 = 0 = = = = 7 3 7 =" at bounding box center [298, 94] width 332 height 123
drag, startPoint x: 342, startPoint y: 144, endPoint x: 221, endPoint y: 37, distance: 162.3
click at [221, 37] on icon "4 - 1 - ? -3 + + + 8 - ... - 3 -4 - - - 5 - ... + 2 = 0 = = = = 7 3 7 =" at bounding box center [298, 94] width 332 height 123
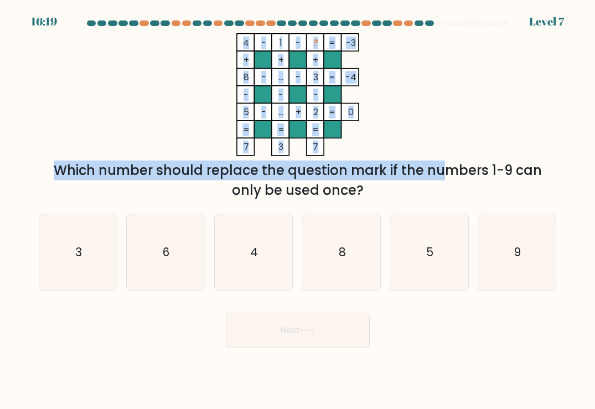
copy icon "4 - 1 - ? -3 + + + 8 - ... - 3 -4 - - - 5 - ... + 2 = 0 = = = = 7 3 7"
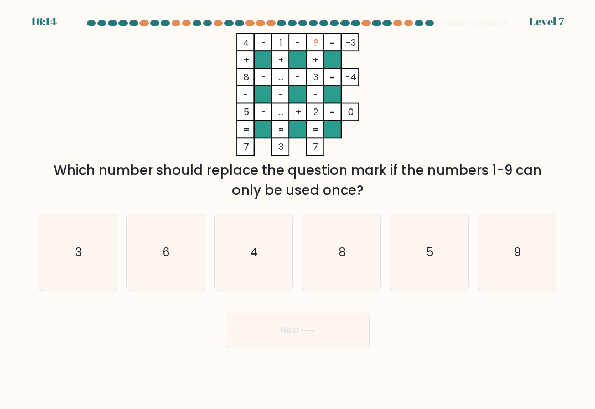
click at [479, 169] on div "Which number should replace the question mark if the numbers 1-9 can only be us…" at bounding box center [297, 180] width 505 height 40
click at [231, 236] on icon "4" at bounding box center [253, 252] width 76 height 76
click at [298, 210] on input "c. 4" at bounding box center [298, 208] width 1 height 6
radio input "true"
click at [300, 335] on button "Next" at bounding box center [298, 330] width 144 height 35
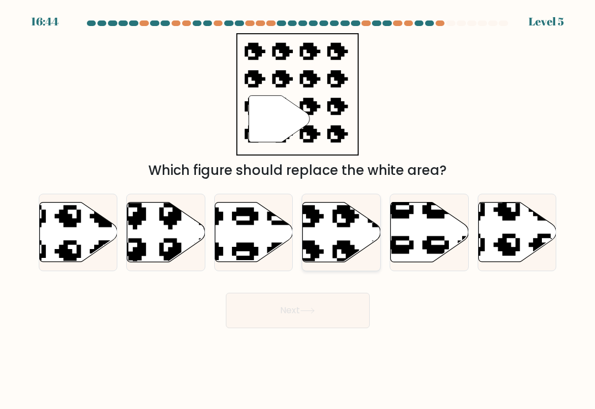
click at [328, 237] on icon at bounding box center [342, 232] width 78 height 60
click at [298, 210] on input "d." at bounding box center [298, 208] width 1 height 6
radio input "true"
click at [291, 325] on button "Next" at bounding box center [298, 310] width 144 height 35
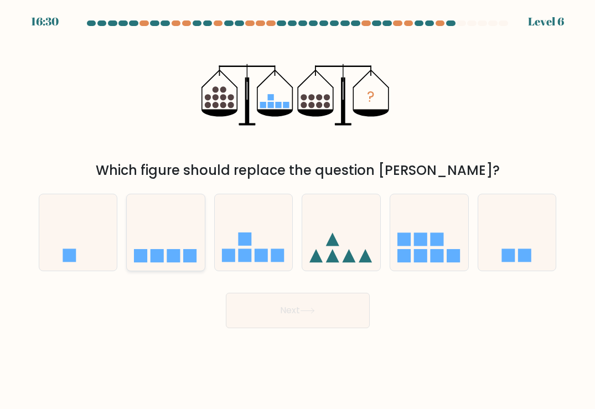
click at [180, 247] on icon at bounding box center [166, 232] width 78 height 65
click at [298, 210] on input "b." at bounding box center [298, 208] width 1 height 6
radio input "true"
click at [315, 309] on icon at bounding box center [307, 311] width 15 height 6
click at [465, 132] on div "? Which figure should replace the question mark?" at bounding box center [297, 106] width 531 height 147
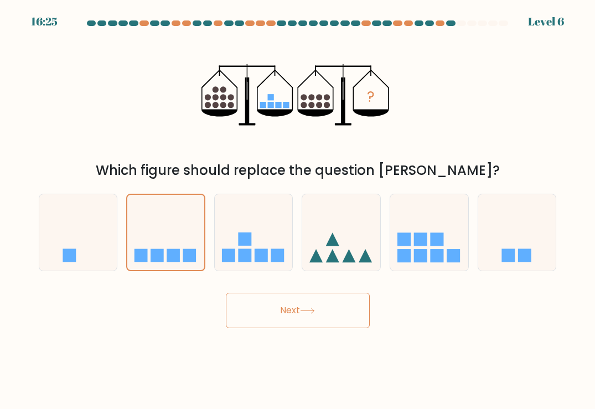
click at [313, 313] on icon at bounding box center [307, 311] width 15 height 6
click at [271, 245] on icon at bounding box center [254, 232] width 78 height 65
click at [298, 210] on input "c." at bounding box center [298, 208] width 1 height 6
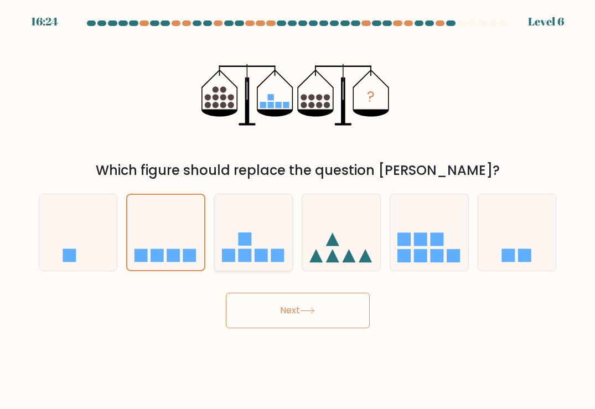
radio input "true"
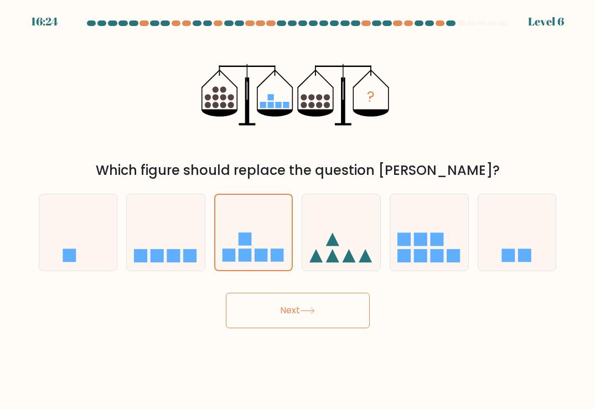
click at [281, 314] on button "Next" at bounding box center [298, 310] width 144 height 35
click at [207, 236] on div "b." at bounding box center [166, 232] width 88 height 77
drag, startPoint x: 171, startPoint y: 239, endPoint x: 221, endPoint y: 276, distance: 62.1
click at [171, 241] on icon at bounding box center [166, 232] width 78 height 65
click at [298, 210] on input "b." at bounding box center [298, 208] width 1 height 6
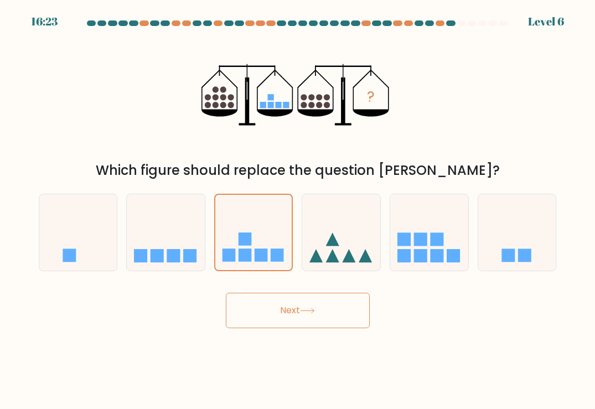
radio input "true"
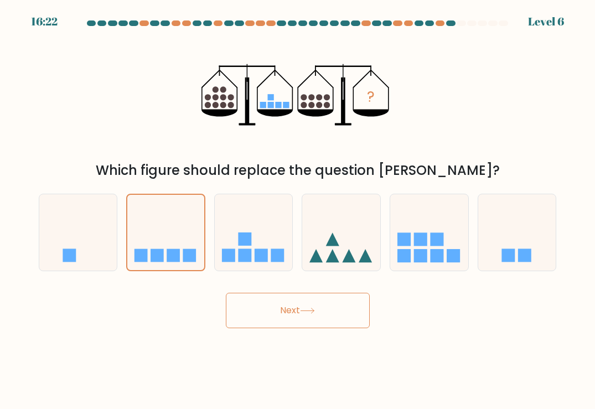
click at [257, 293] on button "Next" at bounding box center [298, 310] width 144 height 35
click at [271, 304] on button "Next" at bounding box center [298, 310] width 144 height 35
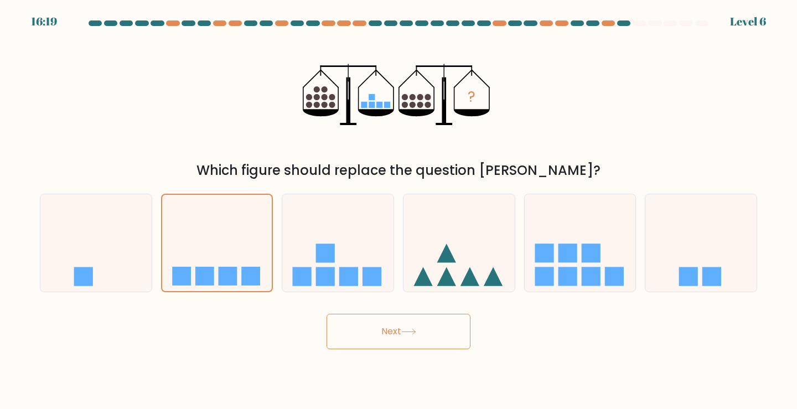
click at [430, 331] on button "Next" at bounding box center [398, 331] width 144 height 35
drag, startPoint x: 401, startPoint y: 330, endPoint x: 385, endPoint y: 329, distance: 16.1
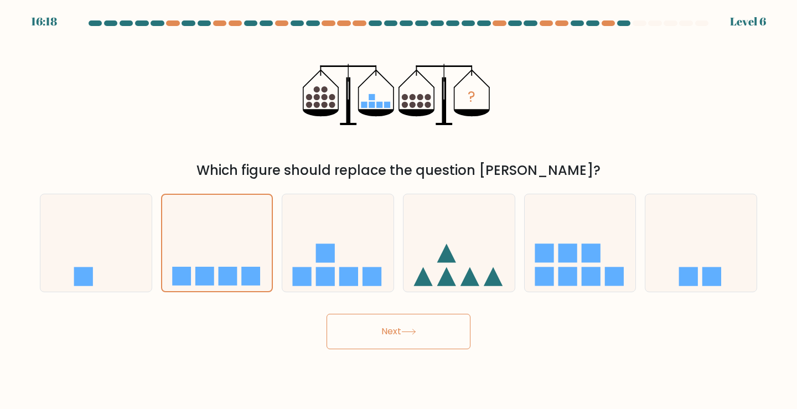
click at [389, 330] on button "Next" at bounding box center [398, 331] width 144 height 35
click at [385, 329] on button "Next" at bounding box center [398, 331] width 144 height 35
click at [384, 328] on button "Next" at bounding box center [398, 331] width 144 height 35
click at [400, 361] on body "16:17 Level 6" at bounding box center [398, 204] width 797 height 409
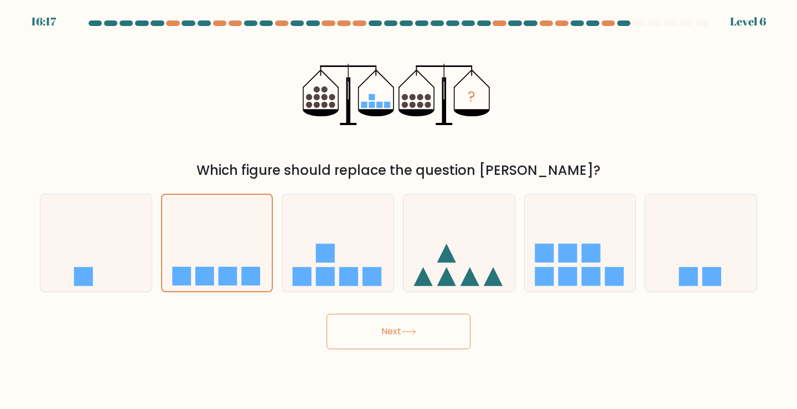
click at [392, 325] on button "Next" at bounding box center [398, 331] width 144 height 35
click at [299, 252] on icon at bounding box center [337, 243] width 111 height 92
click at [398, 210] on input "c." at bounding box center [398, 208] width 1 height 6
radio input "true"
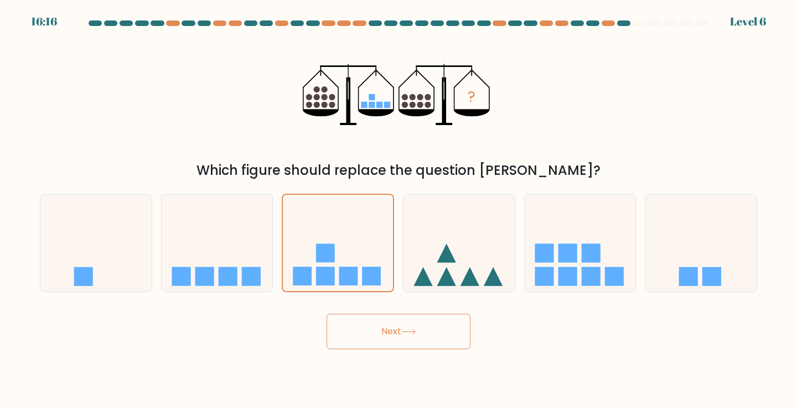
drag, startPoint x: 206, startPoint y: 237, endPoint x: 289, endPoint y: 295, distance: 101.3
click at [211, 240] on icon at bounding box center [217, 243] width 111 height 92
click at [398, 210] on input "b." at bounding box center [398, 208] width 1 height 6
radio input "true"
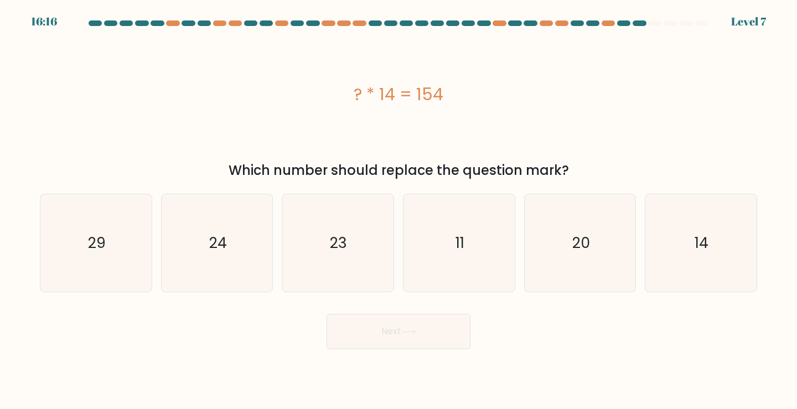
click at [424, 332] on button "Next" at bounding box center [398, 331] width 144 height 35
click at [575, 152] on div "? * 14 = 154" at bounding box center [398, 94] width 717 height 123
drag, startPoint x: 464, startPoint y: 92, endPoint x: 342, endPoint y: 87, distance: 121.3
click at [342, 87] on div "? * 14 = 154" at bounding box center [398, 94] width 717 height 25
copy div "? * 14 = 154"
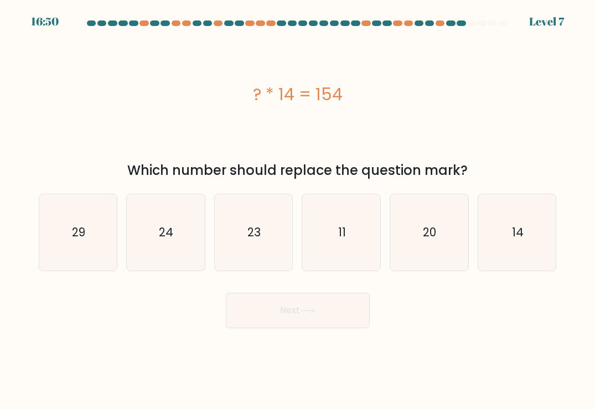
click at [416, 117] on div "? * 14 = 154" at bounding box center [298, 94] width 518 height 123
click at [350, 231] on icon "11" at bounding box center [341, 232] width 76 height 76
click at [298, 210] on input "d. 11" at bounding box center [298, 208] width 1 height 6
radio input "true"
click at [339, 300] on button "Next" at bounding box center [298, 310] width 144 height 35
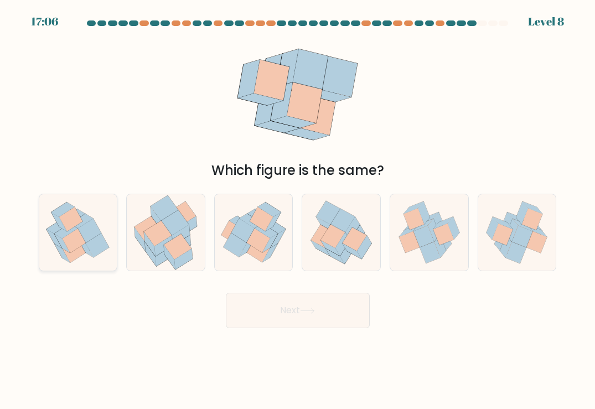
click at [79, 254] on icon at bounding box center [74, 250] width 23 height 24
click at [298, 210] on input "a." at bounding box center [298, 208] width 1 height 6
radio input "true"
click at [306, 311] on icon at bounding box center [307, 311] width 15 height 6
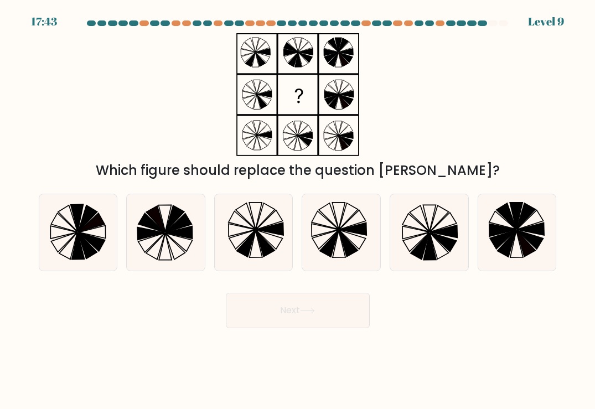
click at [261, 171] on div "Which figure should replace the question mark?" at bounding box center [297, 170] width 505 height 20
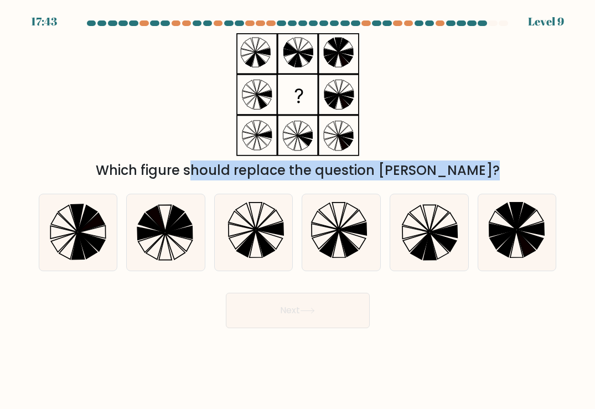
click at [261, 171] on div "Which figure should replace the question mark?" at bounding box center [297, 170] width 505 height 20
click at [254, 180] on div at bounding box center [254, 180] width 0 height 0
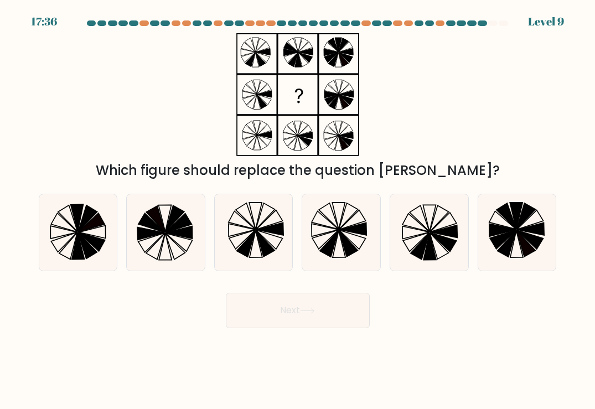
click at [434, 131] on div "Which figure should replace the question mark?" at bounding box center [297, 106] width 531 height 147
click at [430, 251] on icon at bounding box center [430, 246] width 13 height 27
click at [298, 210] on input "e." at bounding box center [298, 208] width 1 height 6
radio input "true"
click at [318, 308] on button "Next" at bounding box center [298, 310] width 144 height 35
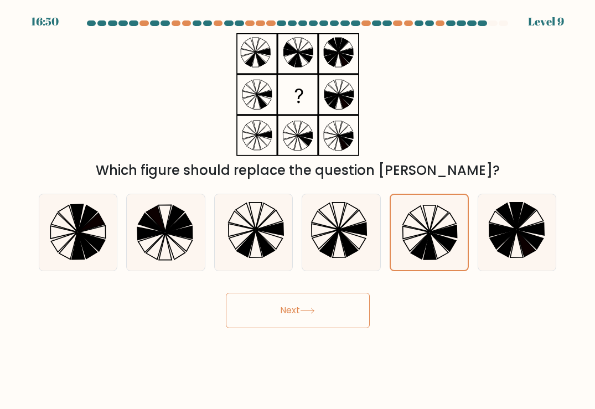
click at [308, 309] on icon at bounding box center [307, 311] width 15 height 6
click at [300, 323] on button "Next" at bounding box center [298, 310] width 144 height 35
click at [345, 225] on icon at bounding box center [341, 232] width 76 height 76
click at [298, 210] on input "d." at bounding box center [298, 208] width 1 height 6
radio input "true"
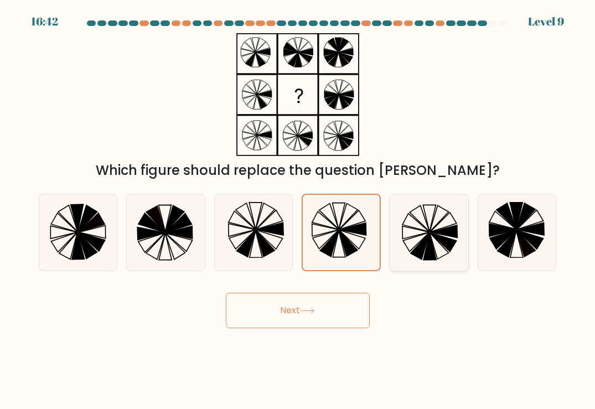
drag, startPoint x: 415, startPoint y: 238, endPoint x: 403, endPoint y: 236, distance: 12.3
click at [413, 236] on icon at bounding box center [429, 232] width 76 height 76
click at [298, 210] on input "e." at bounding box center [298, 208] width 1 height 6
radio input "true"
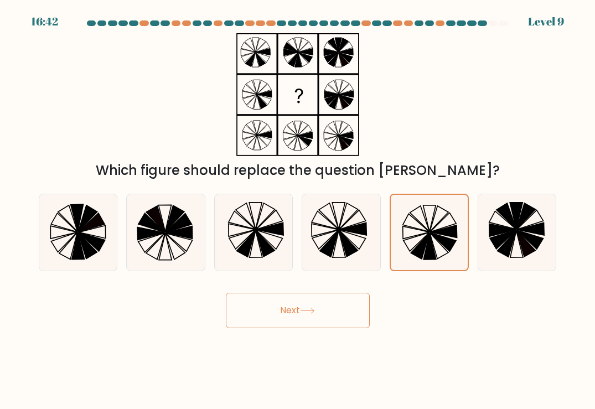
click at [305, 297] on button "Next" at bounding box center [298, 310] width 144 height 35
click at [304, 308] on icon at bounding box center [307, 311] width 15 height 6
drag, startPoint x: 455, startPoint y: 249, endPoint x: 387, endPoint y: 246, distance: 68.7
click at [453, 248] on icon at bounding box center [428, 232] width 75 height 75
click at [298, 210] on input "e." at bounding box center [298, 208] width 1 height 6
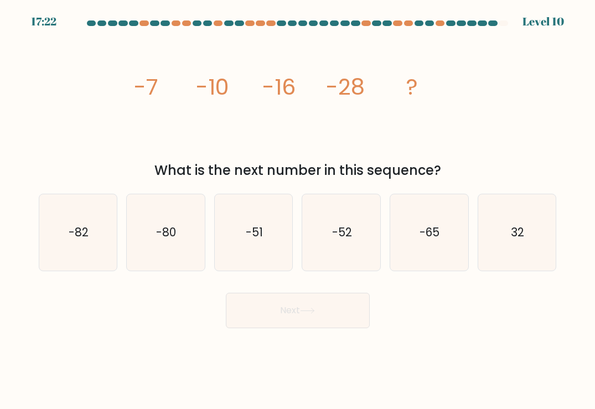
click at [293, 84] on tspan "-16" at bounding box center [278, 86] width 33 height 31
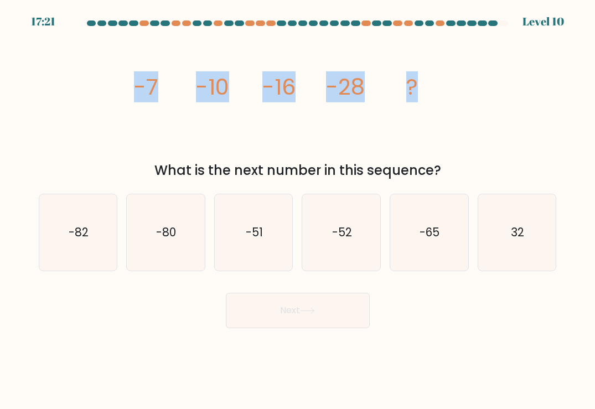
drag, startPoint x: 447, startPoint y: 85, endPoint x: 106, endPoint y: 90, distance: 341.4
click at [106, 90] on div "image/svg+xml -7 -10 -16 -28 ? What is the next number in this sequence?" at bounding box center [297, 106] width 531 height 147
click at [377, 127] on icon "image/svg+xml -7 -10 -16 -28 ?" at bounding box center [298, 94] width 332 height 123
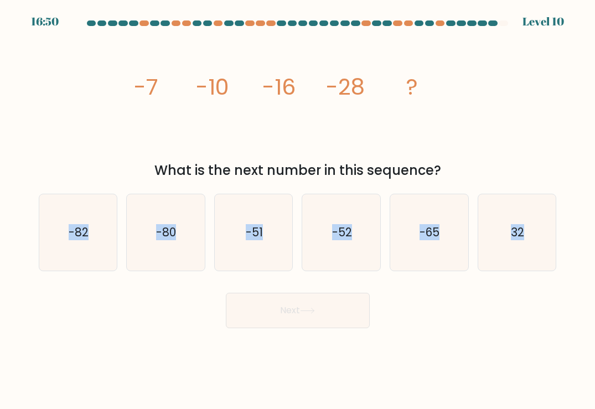
drag, startPoint x: 11, startPoint y: 277, endPoint x: 1, endPoint y: 245, distance: 33.6
click at [1, 245] on form at bounding box center [297, 174] width 595 height 308
click at [537, 150] on div "image/svg+xml -7 -10 -16 -28 ? What is the next number in this sequence?" at bounding box center [297, 106] width 531 height 147
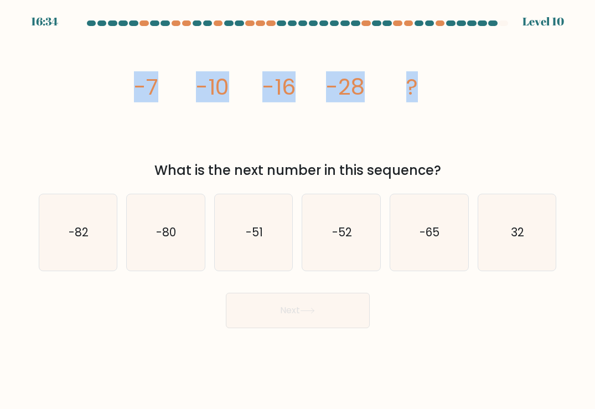
drag, startPoint x: 456, startPoint y: 82, endPoint x: 44, endPoint y: 81, distance: 412.7
click at [44, 81] on div "image/svg+xml -7 -10 -16 -28 ? What is the next number in this sequence?" at bounding box center [297, 106] width 531 height 147
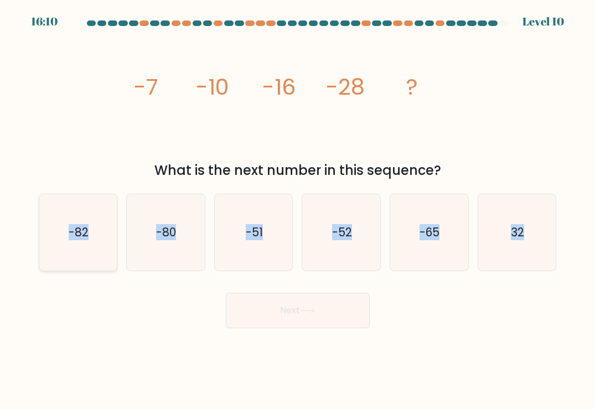
drag, startPoint x: 514, startPoint y: 233, endPoint x: 51, endPoint y: 217, distance: 463.3
click at [51, 217] on form at bounding box center [297, 174] width 595 height 308
click at [485, 141] on div "image/svg+xml -7 -10 -16 -28 ? What is the next number in this sequence?" at bounding box center [297, 106] width 531 height 147
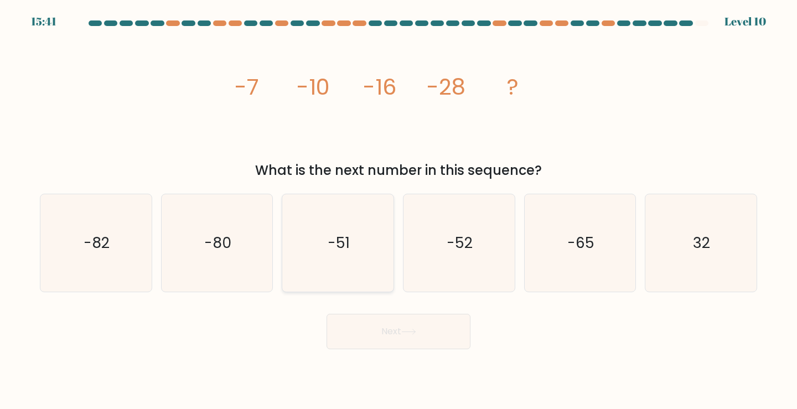
click at [356, 234] on icon "-51" at bounding box center [338, 243] width 98 height 98
click at [398, 210] on input "c. -51" at bounding box center [398, 208] width 1 height 6
radio input "true"
click at [370, 268] on icon "-51" at bounding box center [337, 243] width 97 height 97
click at [398, 210] on input "c. -51" at bounding box center [398, 208] width 1 height 6
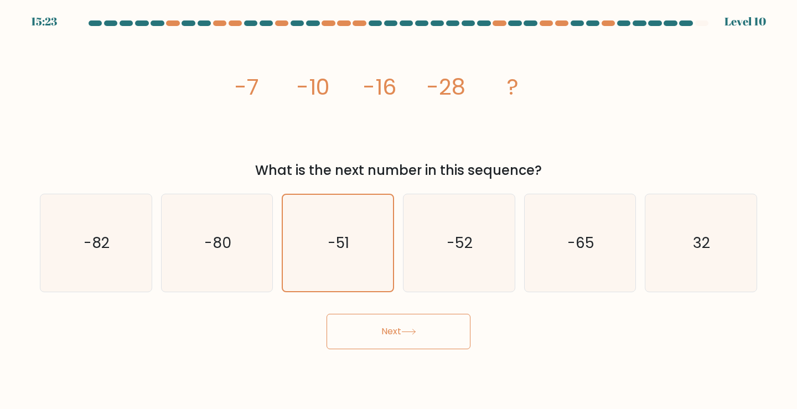
click at [418, 337] on button "Next" at bounding box center [398, 331] width 144 height 35
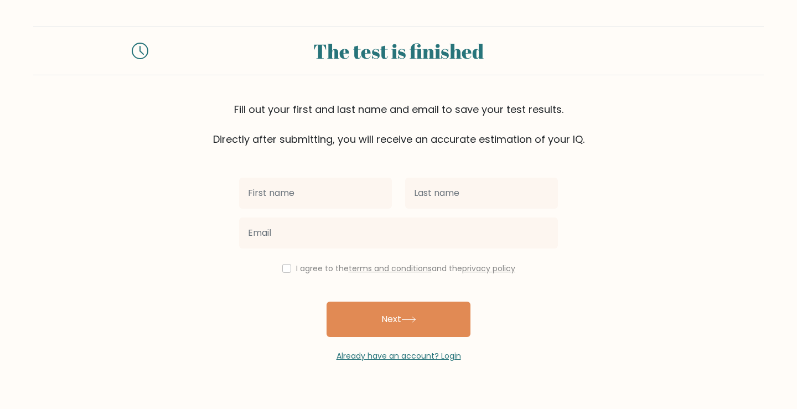
click at [278, 270] on div "I agree to the terms and conditions and the privacy policy" at bounding box center [398, 268] width 332 height 13
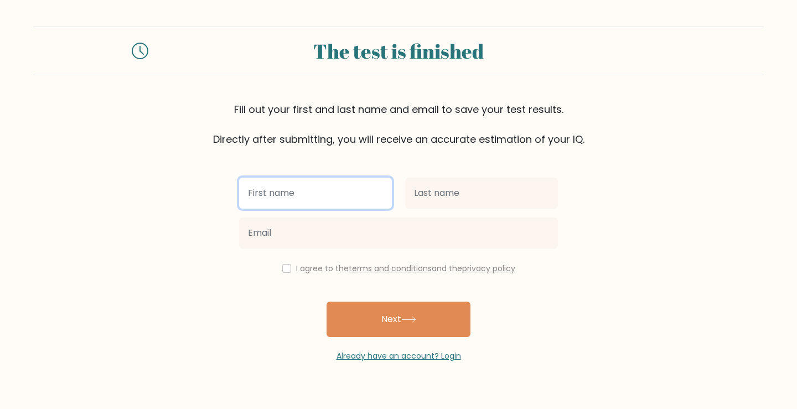
click at [309, 195] on input "text" at bounding box center [315, 193] width 153 height 31
type input "li7wak"
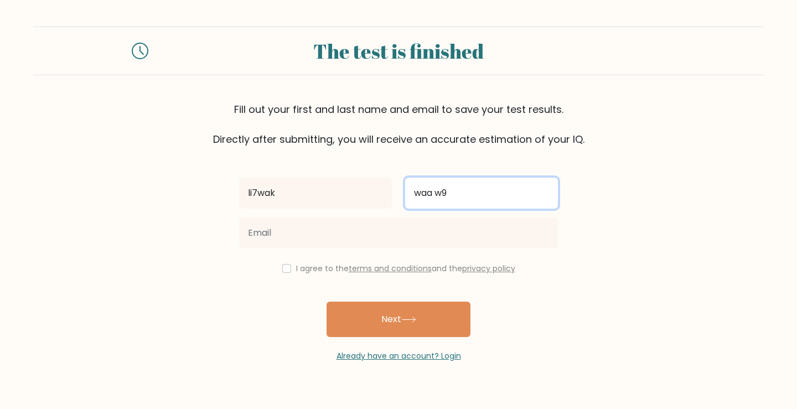
type input "waa w9"
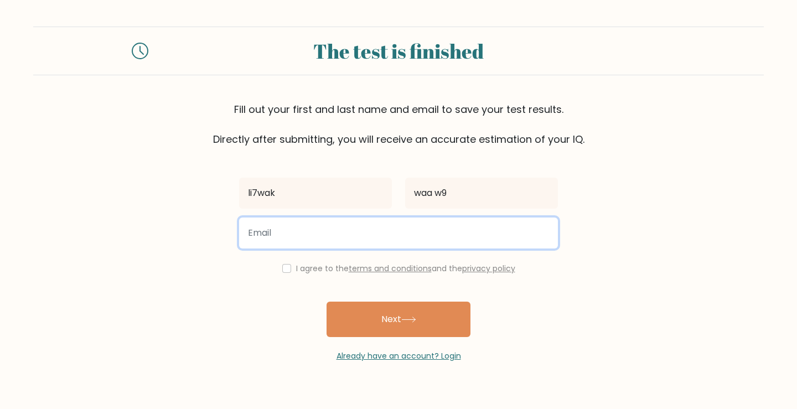
drag, startPoint x: 312, startPoint y: 225, endPoint x: 315, endPoint y: 232, distance: 7.9
click at [312, 225] on input "email" at bounding box center [398, 232] width 319 height 31
type input "aymanhodez123@gmail.com"
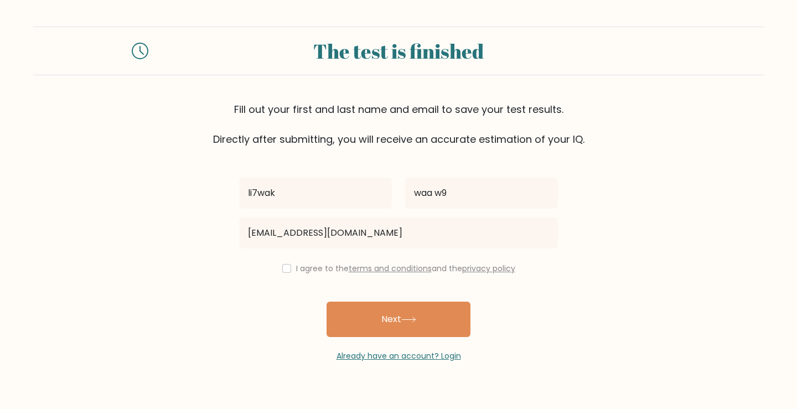
click at [342, 263] on label "I agree to the terms and conditions and the privacy policy" at bounding box center [405, 268] width 219 height 11
click at [316, 267] on label "I agree to the terms and conditions and the privacy policy" at bounding box center [405, 268] width 219 height 11
click at [282, 266] on input "checkbox" at bounding box center [286, 268] width 9 height 9
checkbox input "true"
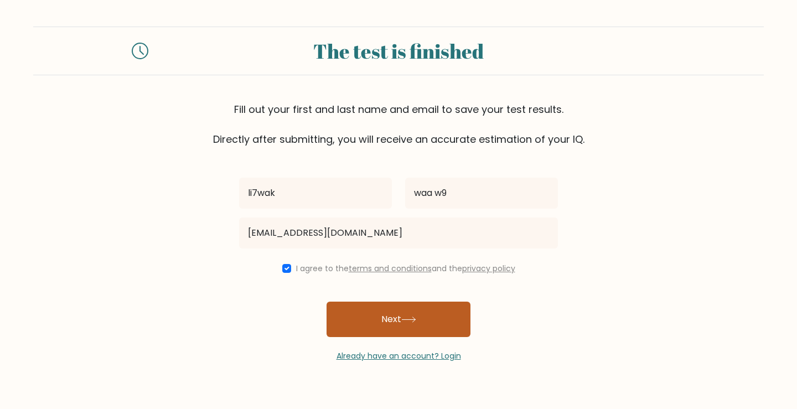
click at [384, 334] on button "Next" at bounding box center [398, 318] width 144 height 35
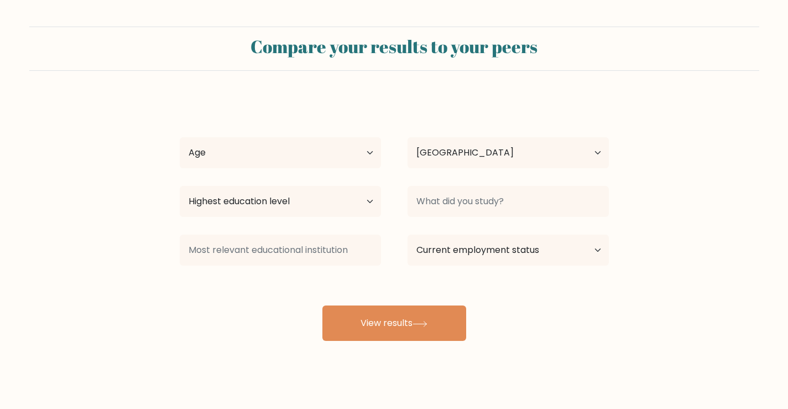
select select "MA"
click at [331, 162] on select "Age Under 18 years old 18-24 years old 25-34 years old 35-44 years old 45-54 ye…" at bounding box center [280, 152] width 201 height 31
select select "18_24"
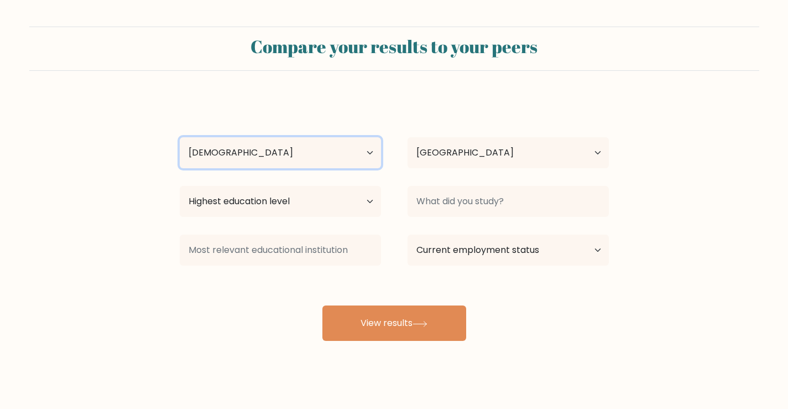
click at [180, 137] on select "Age Under 18 years old 18-24 years old 25-34 years old 35-44 years old 45-54 ye…" at bounding box center [280, 152] width 201 height 31
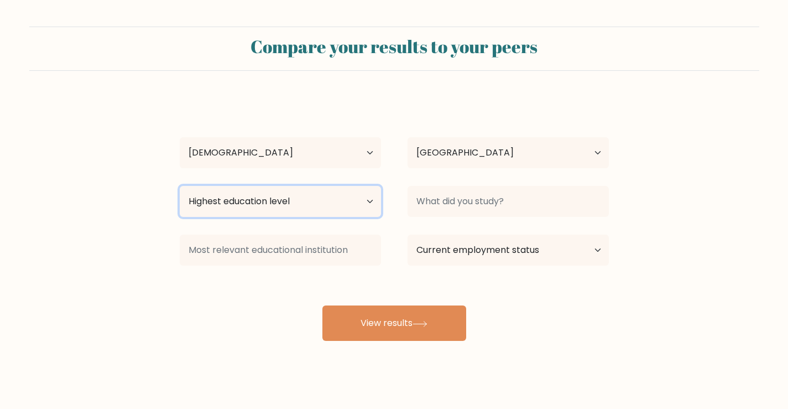
click at [275, 196] on select "Highest education level No schooling Primary Lower Secondary Upper Secondary Oc…" at bounding box center [280, 201] width 201 height 31
select select "no_schooling"
click at [180, 186] on select "Highest education level No schooling Primary Lower Secondary Upper Secondary Oc…" at bounding box center [280, 201] width 201 height 31
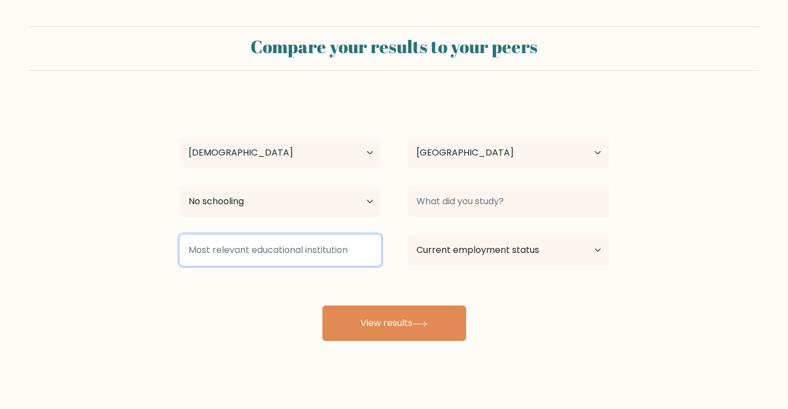
click at [258, 240] on input at bounding box center [280, 250] width 201 height 31
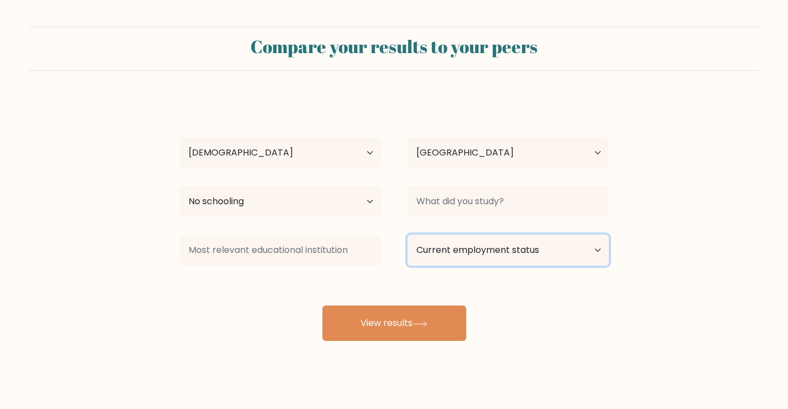
click at [474, 255] on select "Current employment status Employed Student Retired Other / prefer not to answer" at bounding box center [508, 250] width 201 height 31
click at [408, 235] on select "Current employment status Employed Student Retired Other / prefer not to answer" at bounding box center [508, 250] width 201 height 31
drag, startPoint x: 474, startPoint y: 249, endPoint x: 472, endPoint y: 255, distance: 6.3
click at [472, 251] on select "Current employment status Employed Student Retired Other / prefer not to answer" at bounding box center [508, 250] width 201 height 31
select select "other"
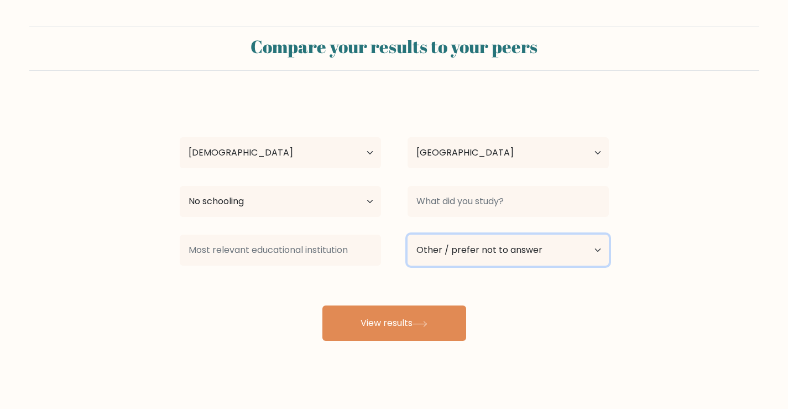
click at [408, 235] on select "Current employment status Employed Student Retired Other / prefer not to answer" at bounding box center [508, 250] width 201 height 31
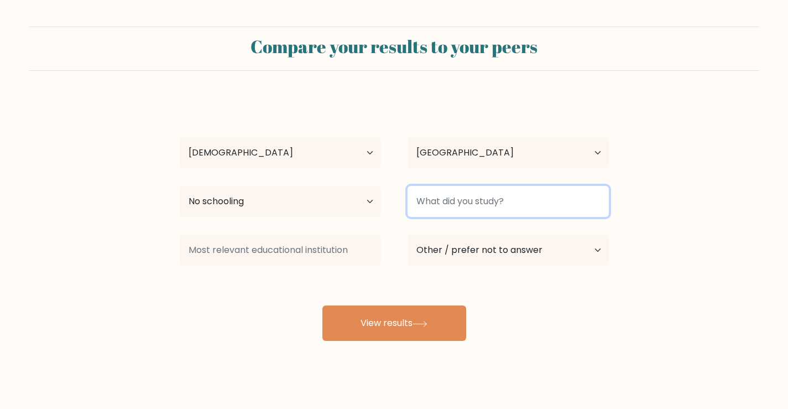
click at [486, 203] on input at bounding box center [508, 201] width 201 height 31
click at [508, 195] on input "TBON MOK" at bounding box center [508, 201] width 201 height 31
type input "TBON MOK"
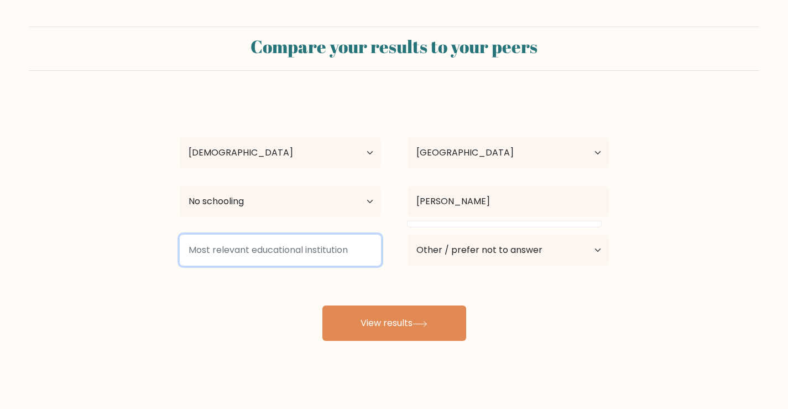
click at [270, 256] on input at bounding box center [280, 250] width 201 height 31
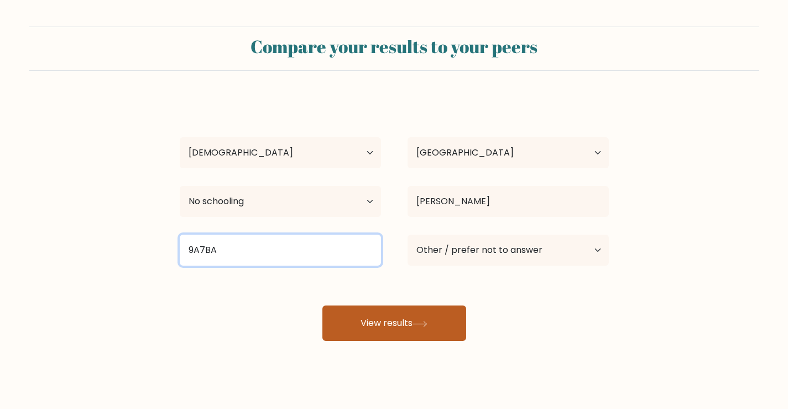
type input "9A7BA"
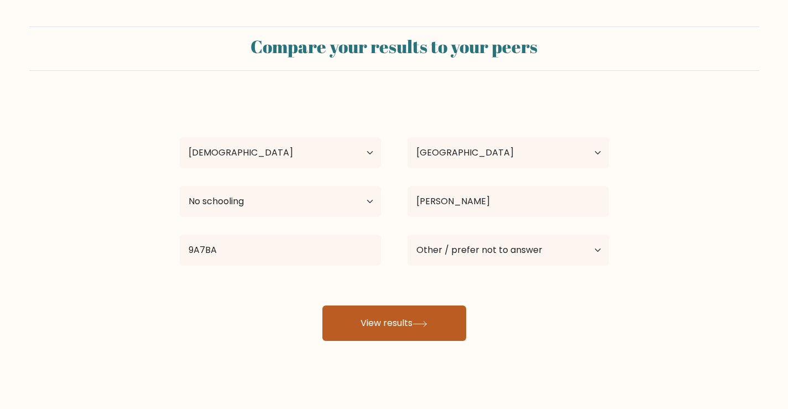
click at [365, 309] on button "View results" at bounding box center [395, 322] width 144 height 35
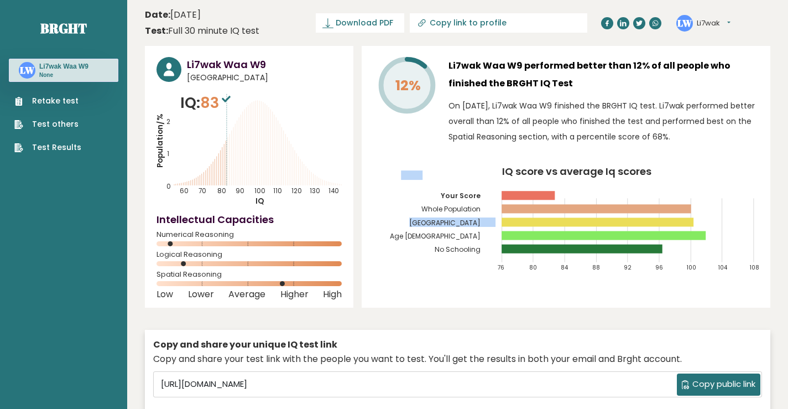
drag, startPoint x: 537, startPoint y: 212, endPoint x: 539, endPoint y: 223, distance: 11.8
click at [539, 223] on g "76 80 84 88 92 96 100 104 108 Your Score Whole Population [GEOGRAPHIC_DATA] Age…" at bounding box center [575, 220] width 370 height 101
click at [466, 241] on icon "IQ score vs average Iq scores 76 80 84 88 92 96 100 104 108 Your Score Whole Po…" at bounding box center [566, 224] width 386 height 114
drag, startPoint x: 249, startPoint y: 133, endPoint x: 261, endPoint y: 129, distance: 12.6
click at [261, 129] on icon "Population/% IQ 0 1 2 60 70 80 90 100 110 120 130 140" at bounding box center [249, 149] width 185 height 115
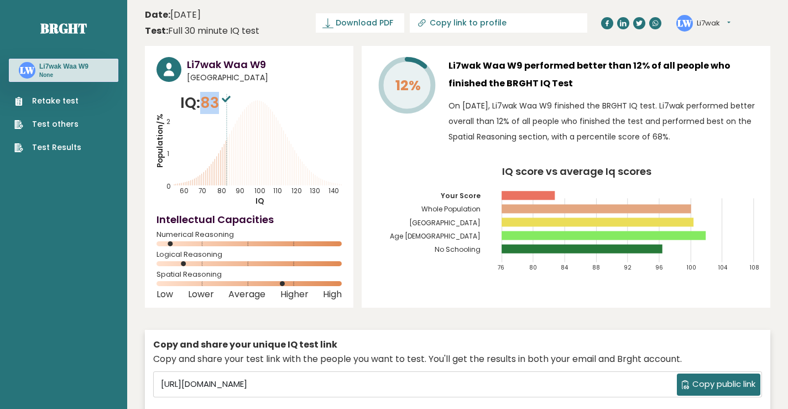
drag, startPoint x: 221, startPoint y: 101, endPoint x: 208, endPoint y: 100, distance: 12.8
click at [208, 100] on span "83" at bounding box center [216, 102] width 33 height 20
click at [341, 59] on h3 "Li7wak Waa W9" at bounding box center [264, 64] width 155 height 15
